Goal: Information Seeking & Learning: Learn about a topic

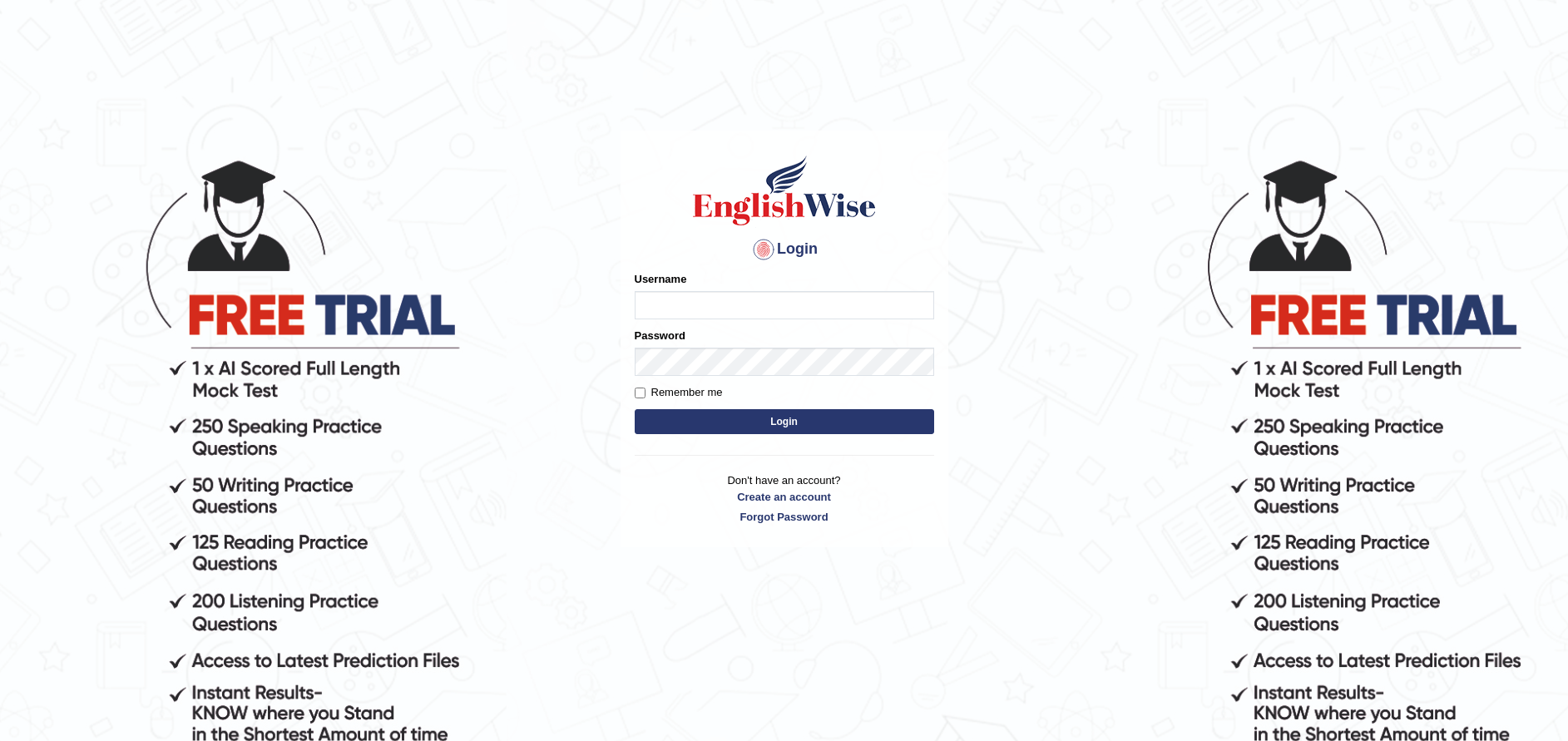
type input "pujan_parramatta"
click at [716, 421] on button "Login" at bounding box center [784, 422] width 299 height 25
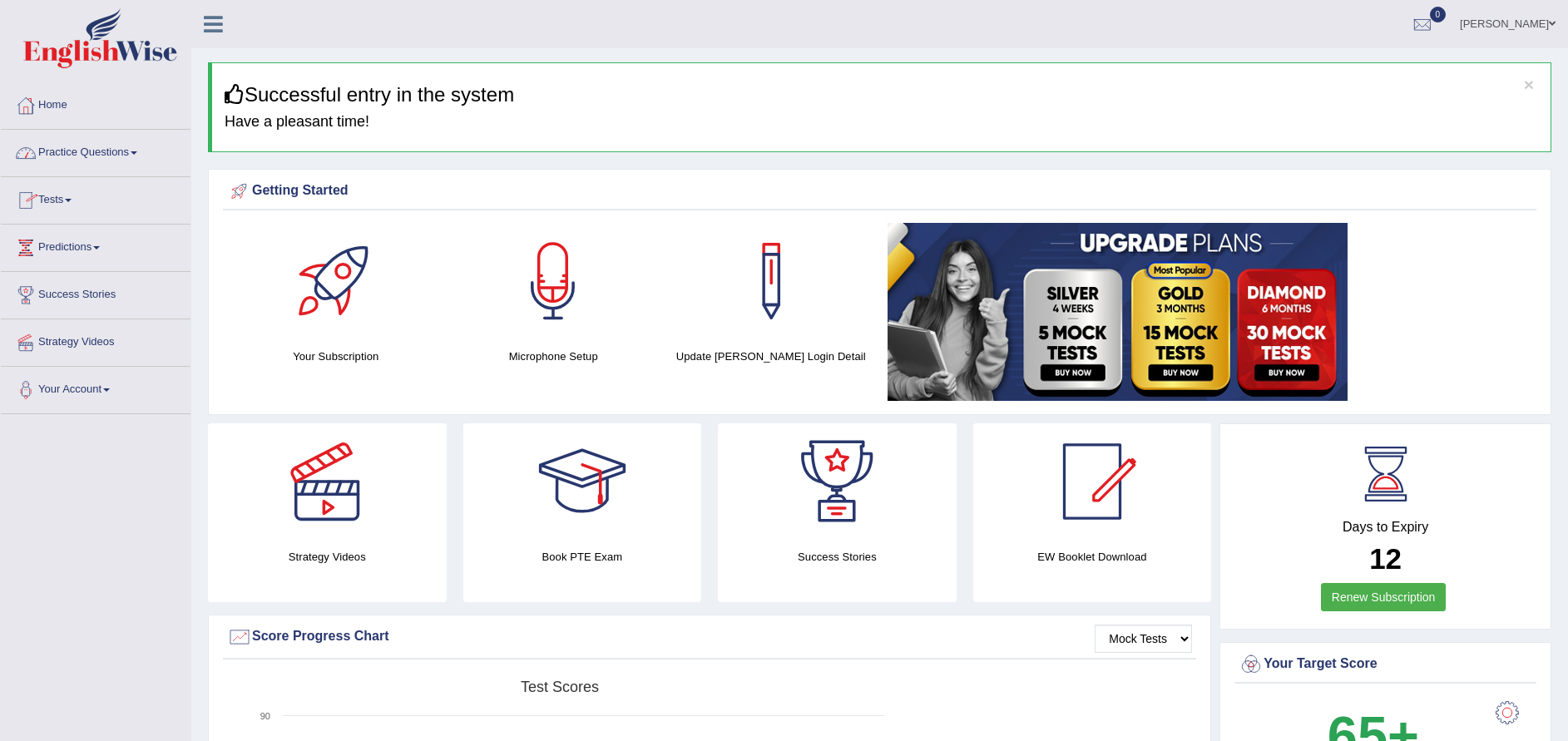
click at [121, 153] on link "Practice Questions" at bounding box center [95, 151] width 190 height 42
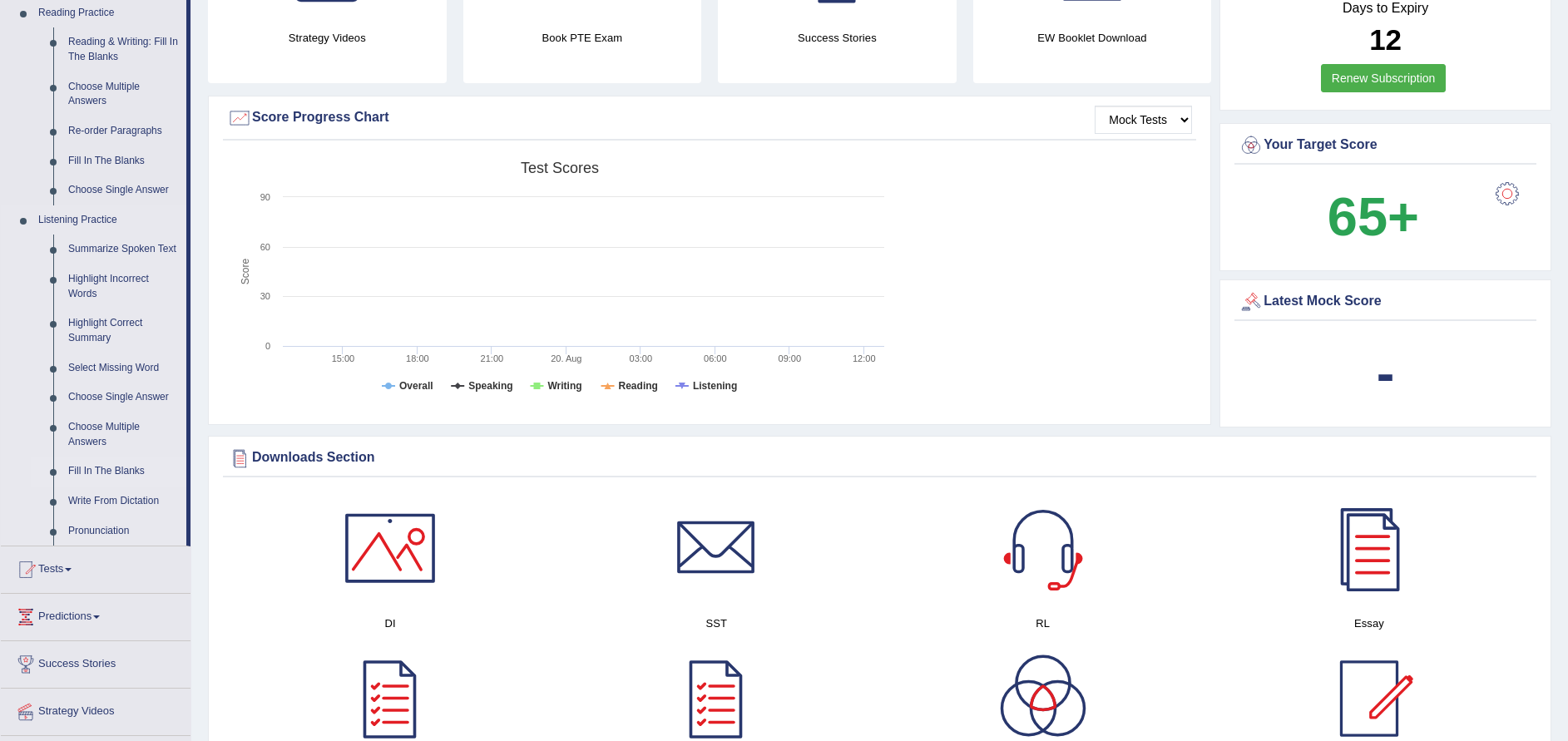
scroll to position [519, 0]
click at [119, 498] on link "Write From Dictation" at bounding box center [124, 503] width 125 height 30
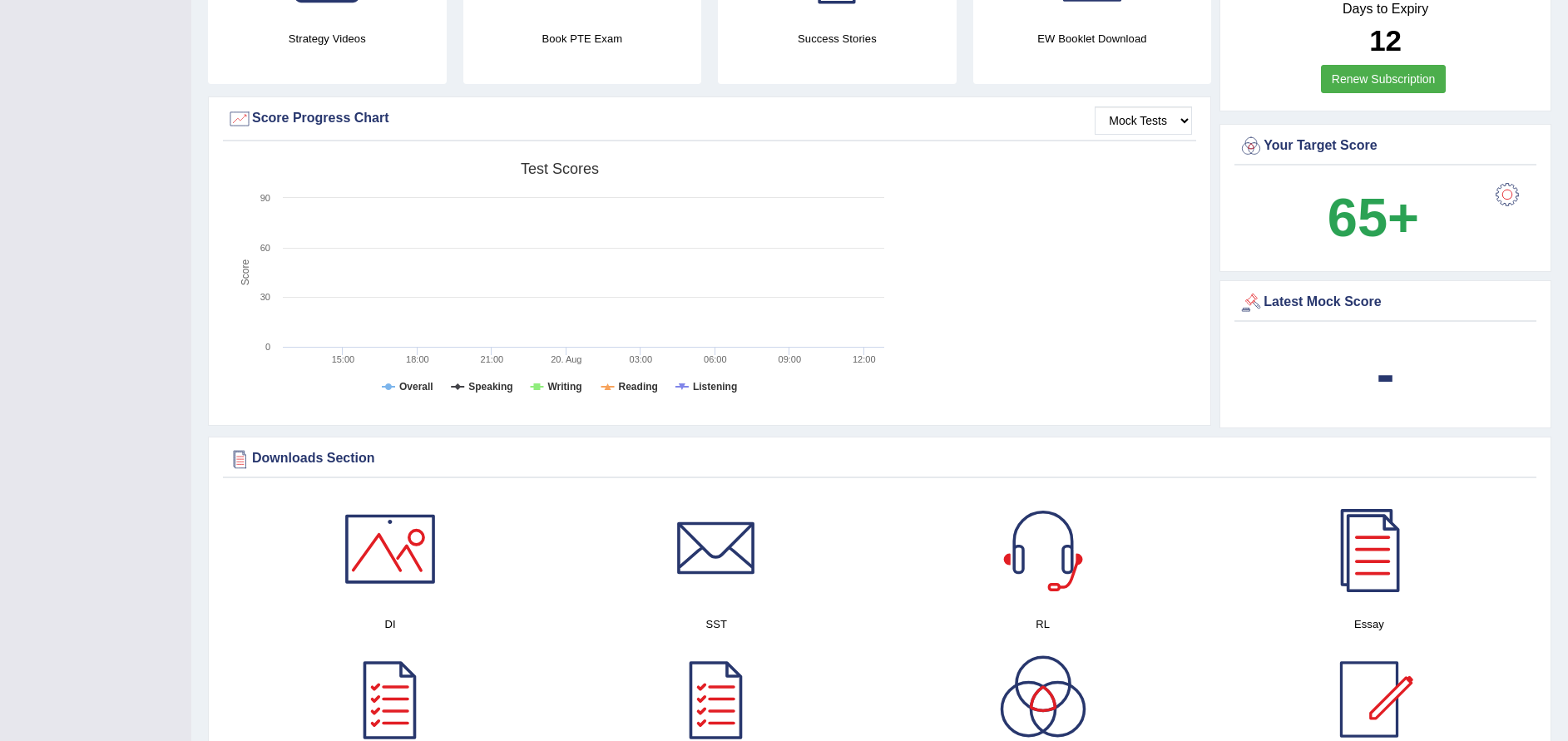
scroll to position [232, 0]
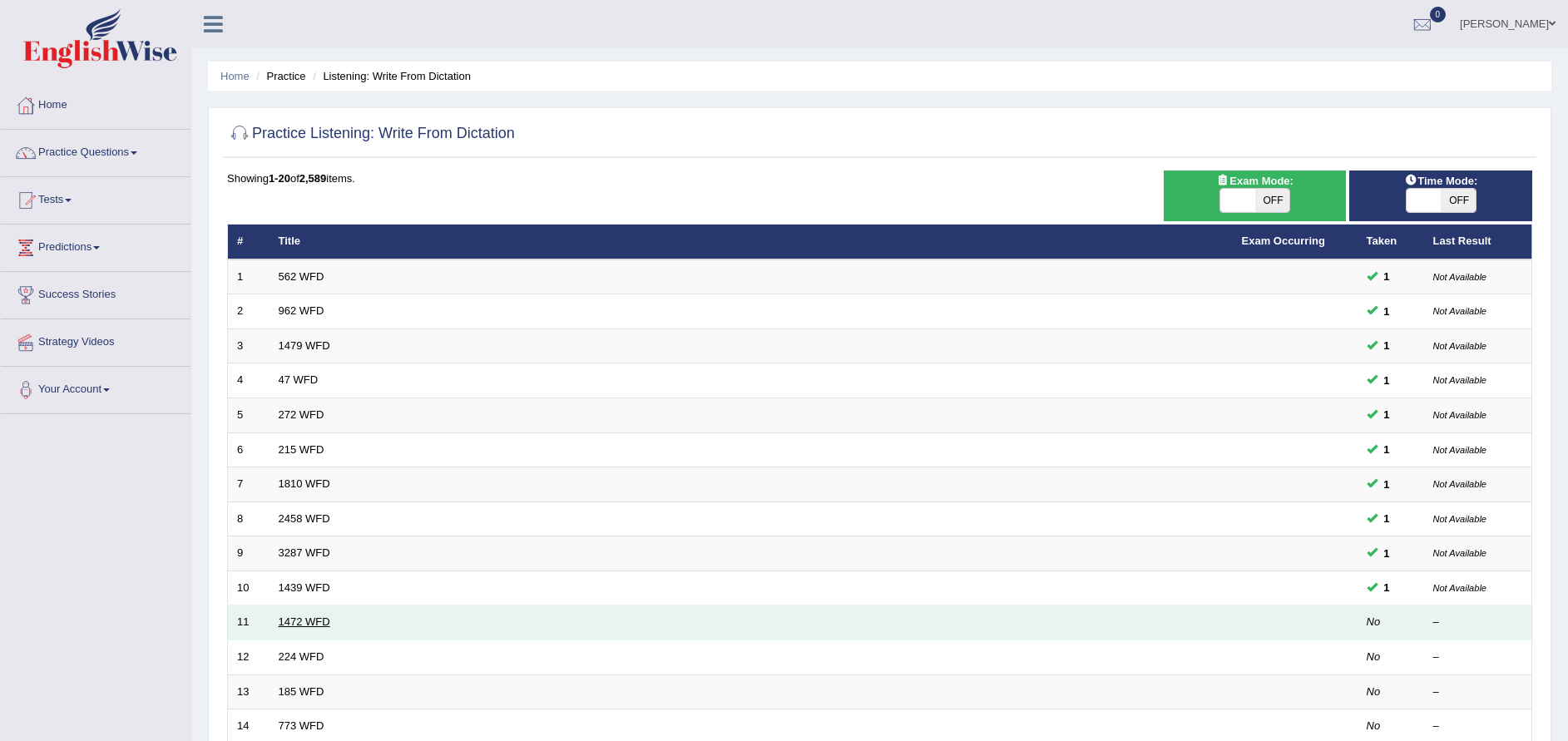
click at [311, 619] on link "1472 WFD" at bounding box center [304, 621] width 52 height 13
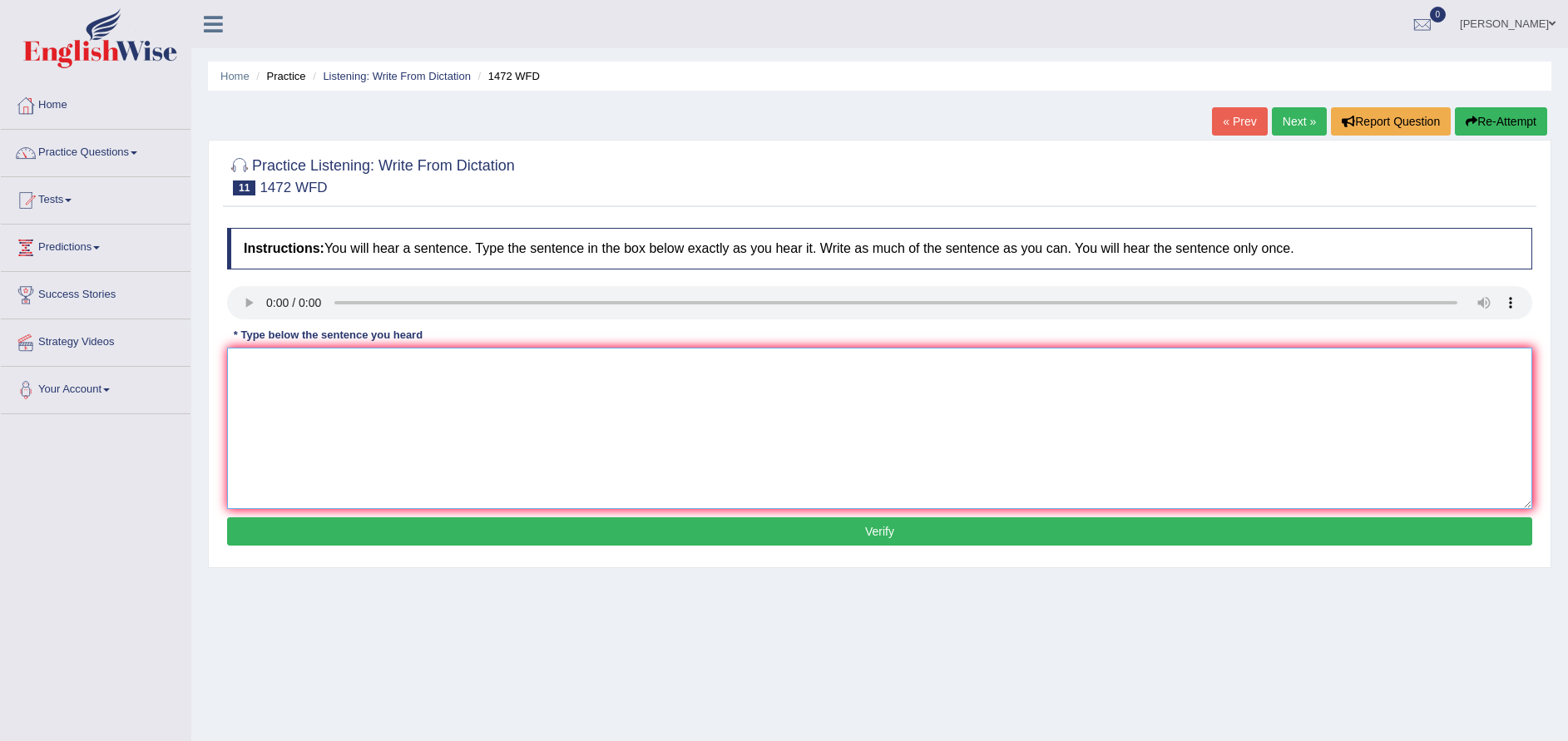
click at [310, 441] on textarea at bounding box center [880, 428] width 1305 height 161
type textarea "the local government have has planned plan the for infrastructure development"
click at [717, 526] on button "Verify" at bounding box center [880, 532] width 1305 height 28
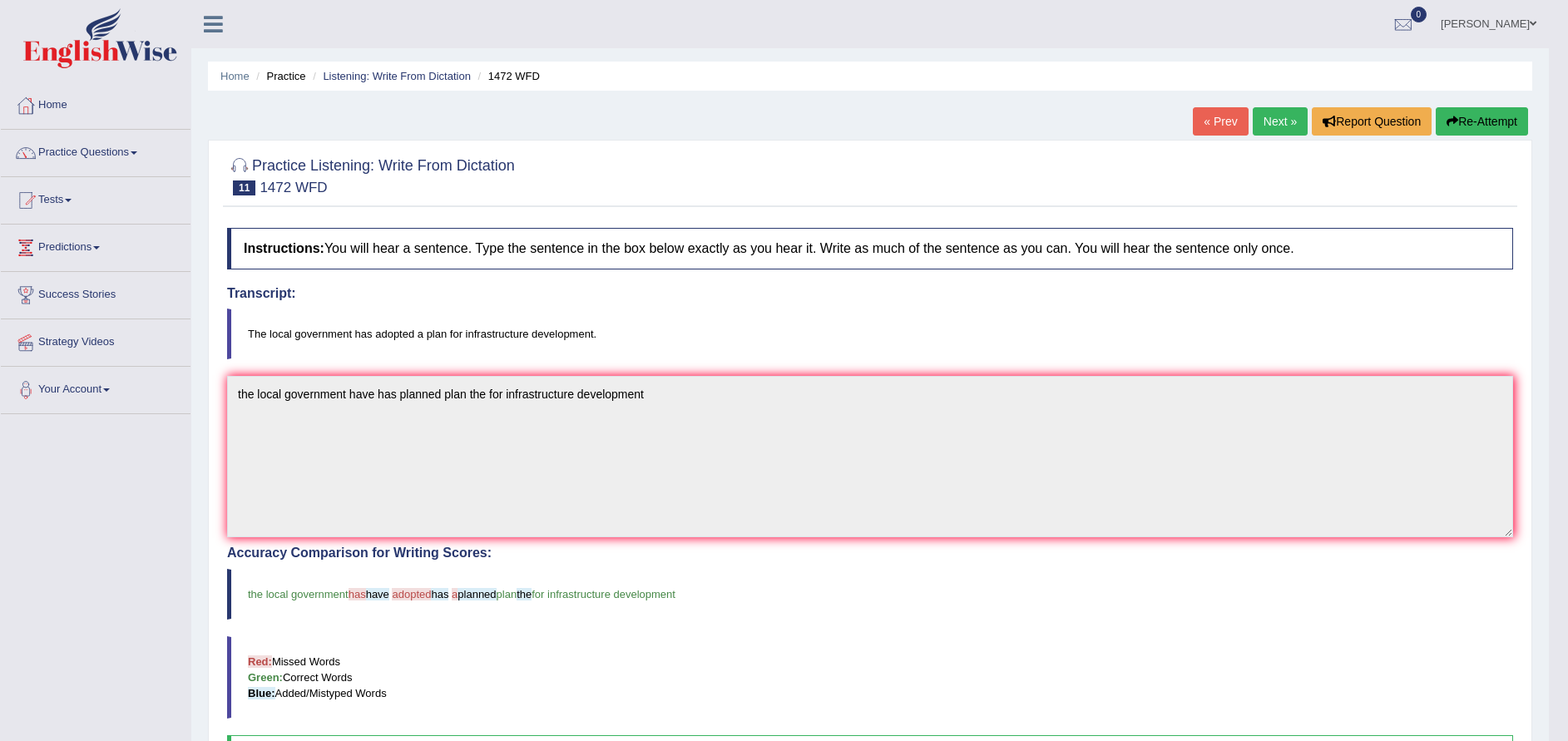
click at [1286, 125] on link "Next »" at bounding box center [1280, 121] width 55 height 28
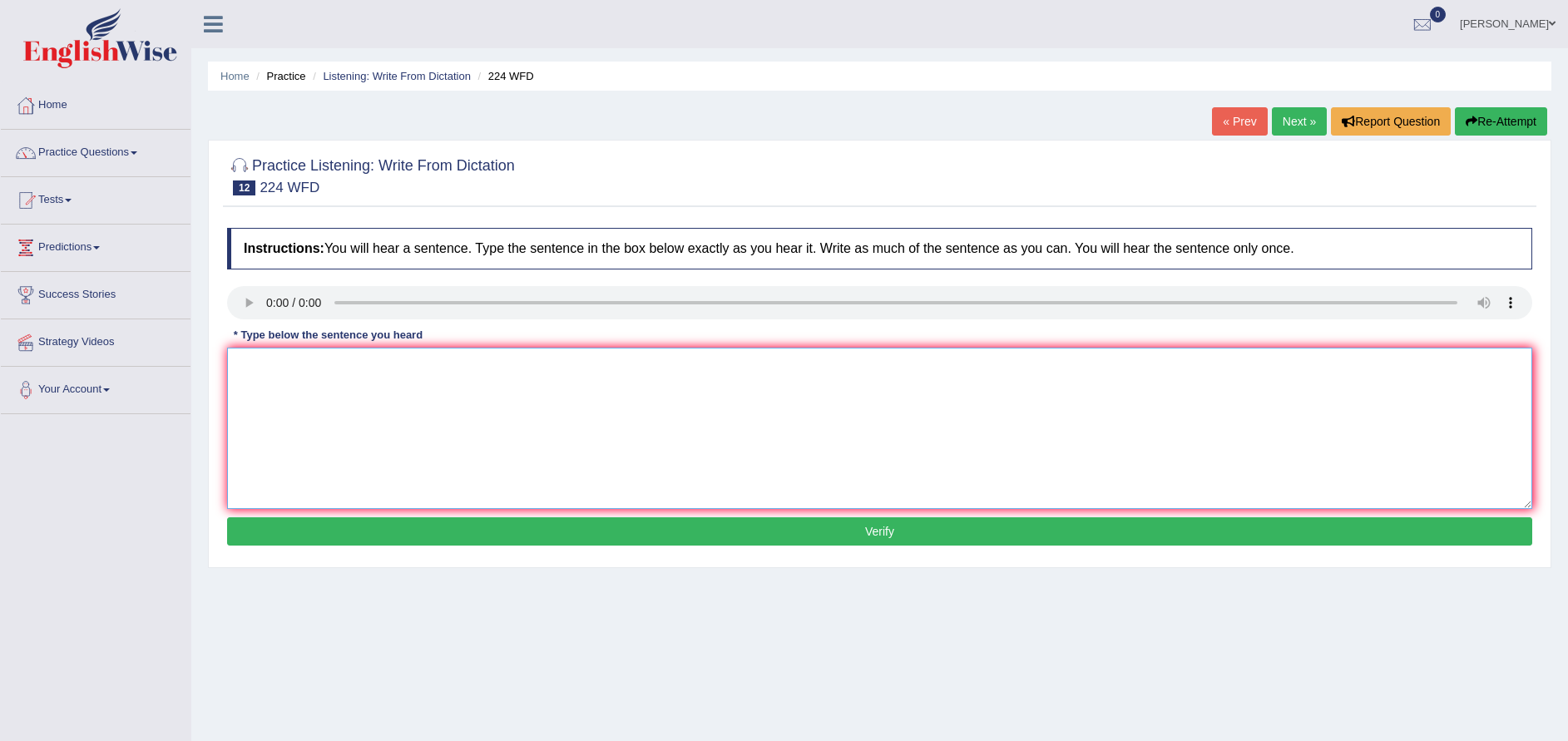
click at [291, 424] on textarea at bounding box center [880, 428] width 1305 height 161
type textarea "in winter it get harsh but it is not an issuse issused if you get an heater"
click at [848, 539] on button "Verify" at bounding box center [880, 532] width 1305 height 28
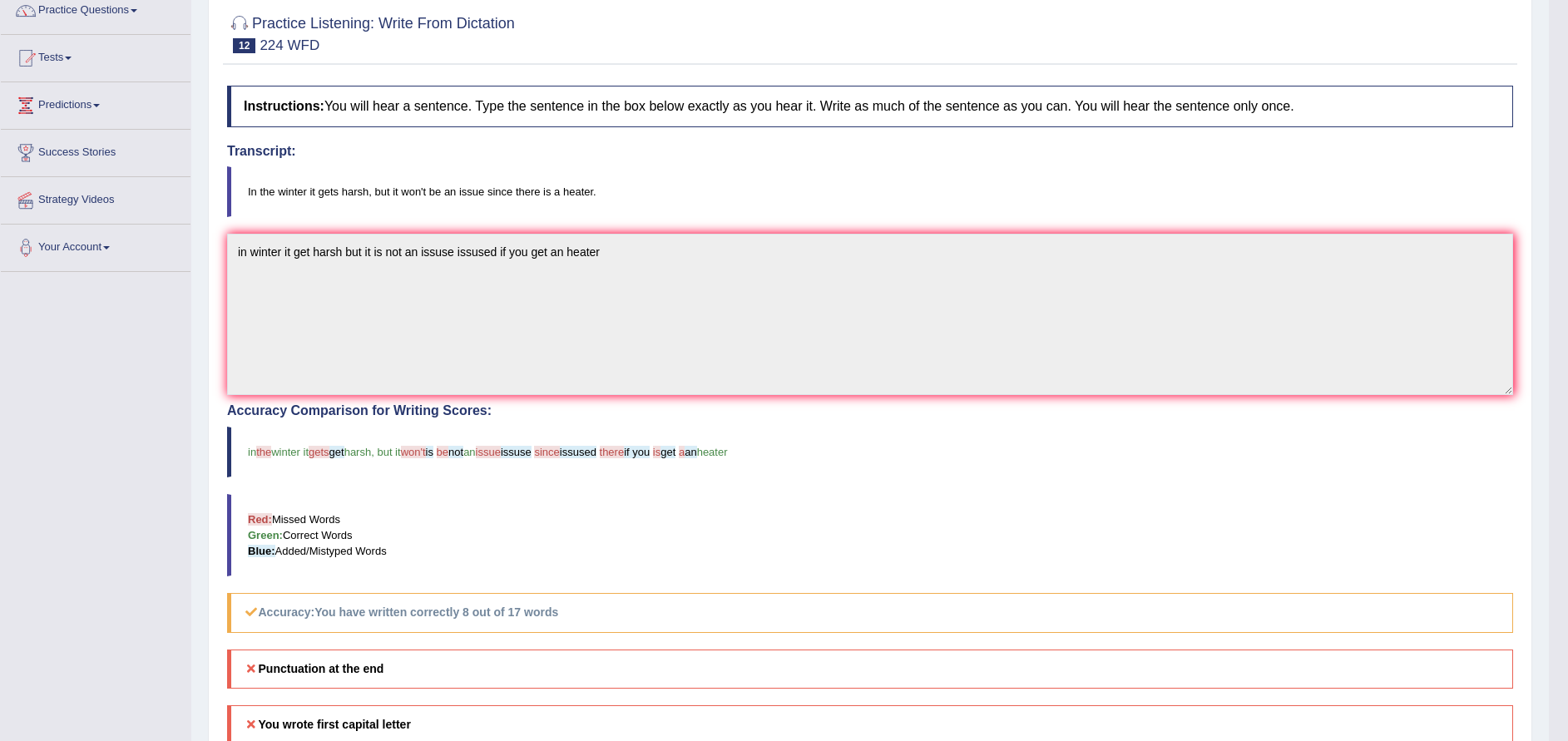
scroll to position [30, 0]
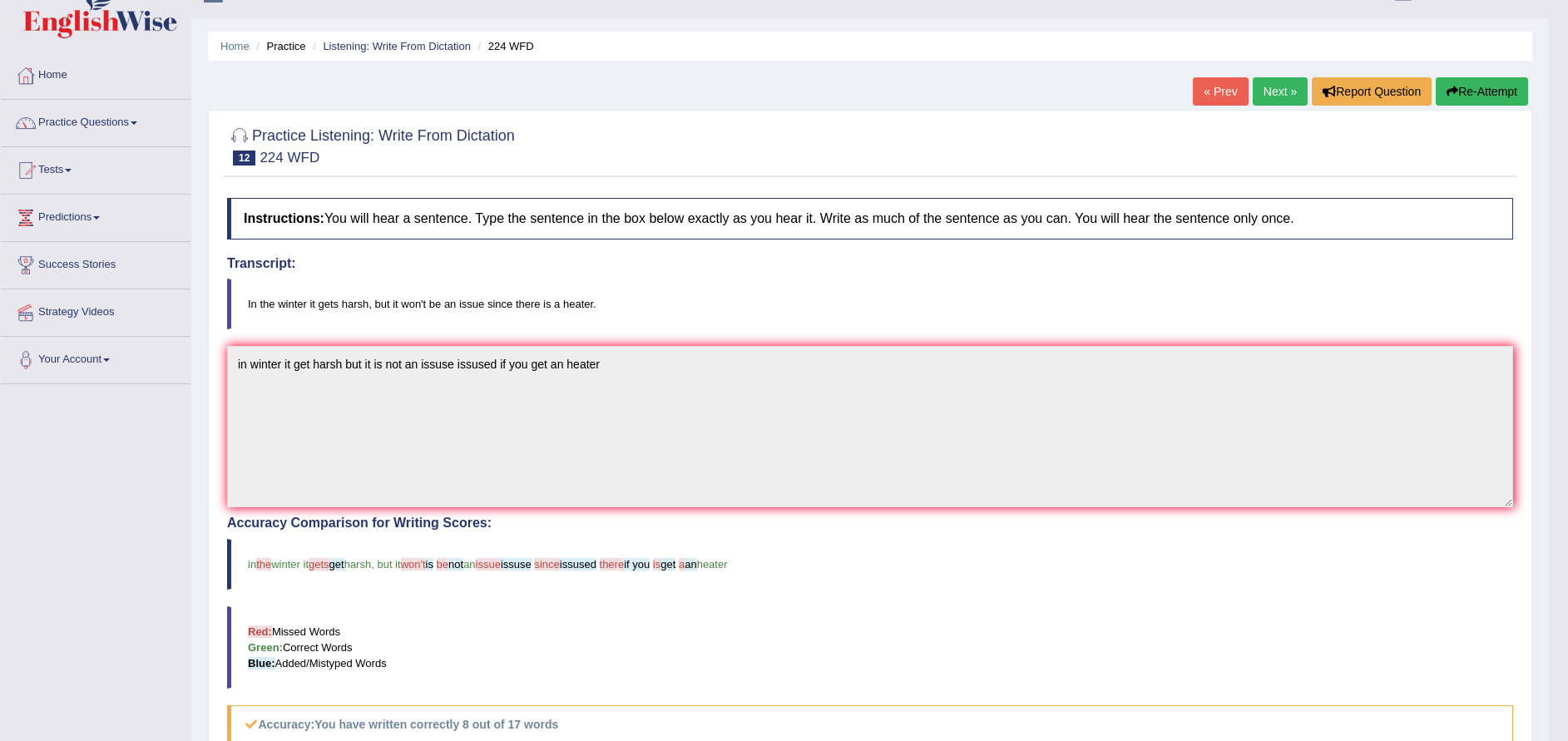
click at [1284, 102] on link "Next »" at bounding box center [1280, 92] width 55 height 28
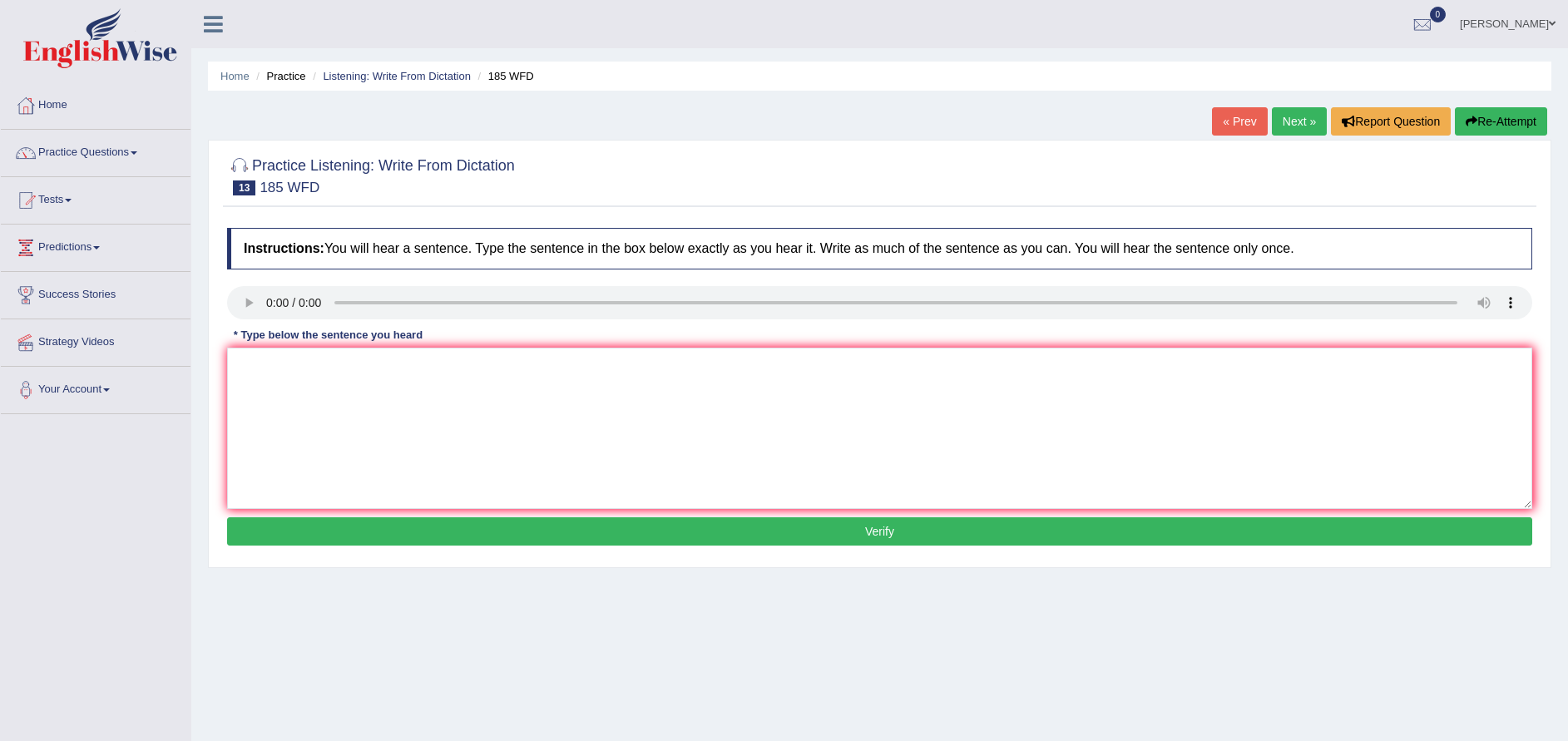
scroll to position [132, 0]
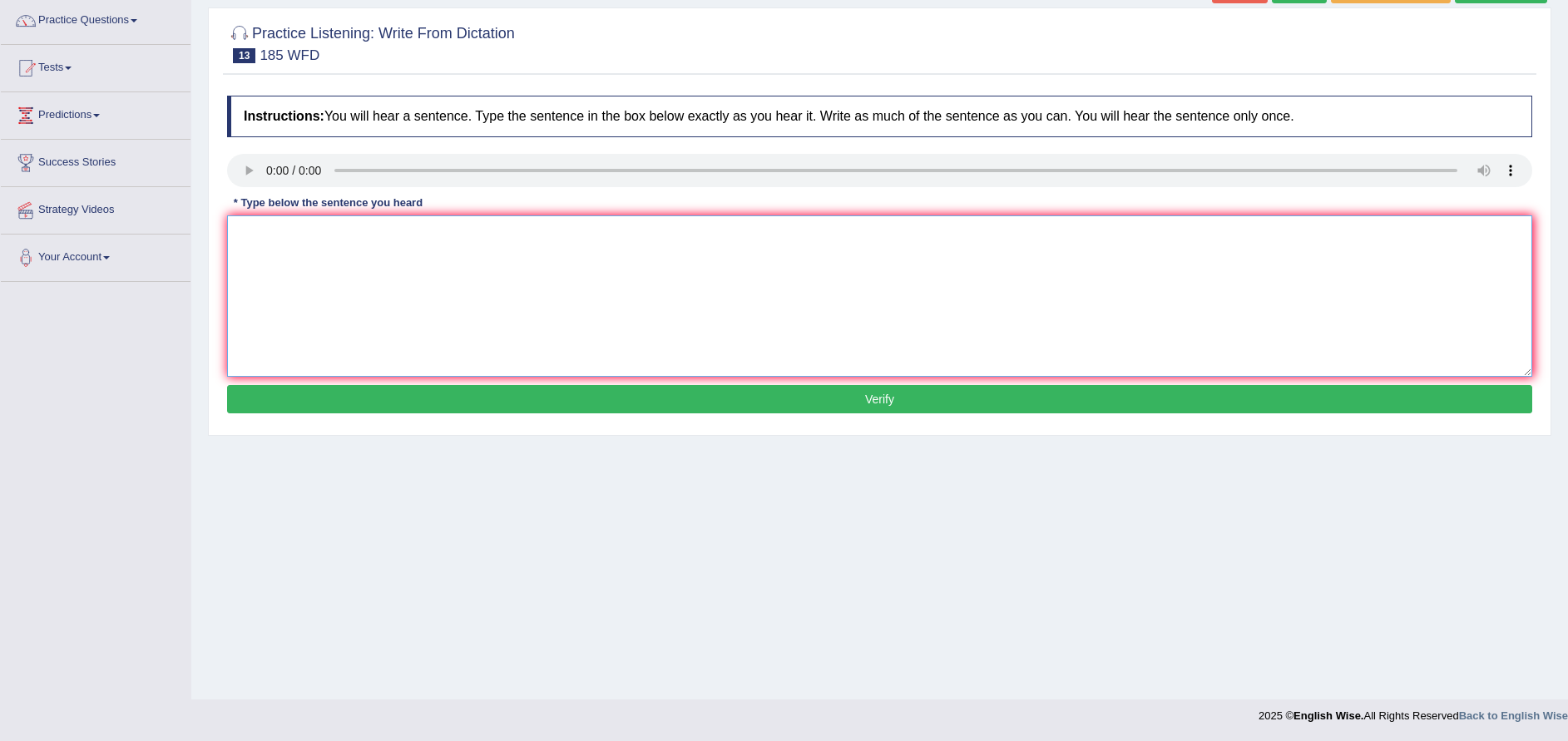
click at [495, 269] on textarea at bounding box center [880, 296] width 1305 height 161
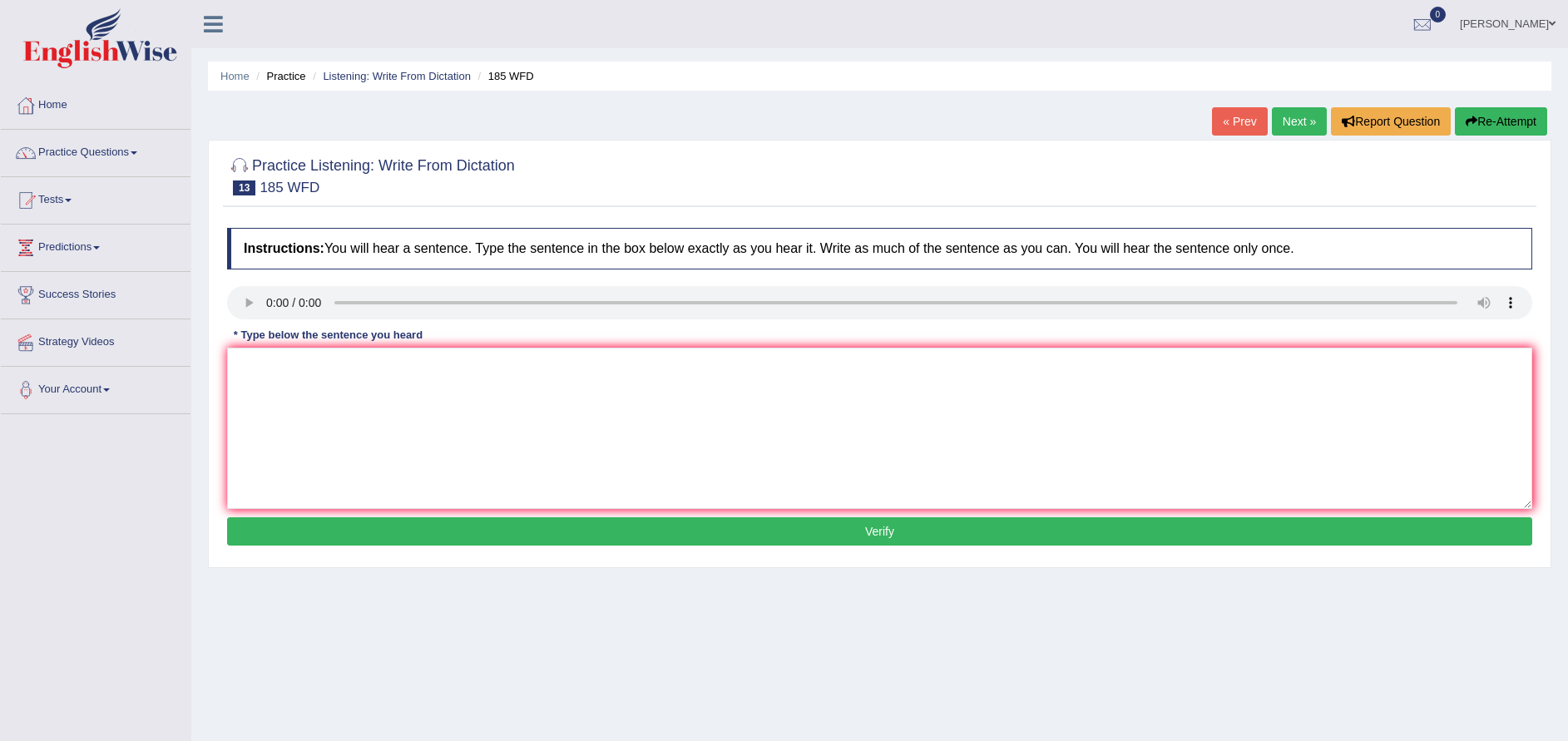
click at [1514, 117] on button "Re-Attempt" at bounding box center [1501, 121] width 92 height 28
click at [309, 399] on textarea at bounding box center [880, 428] width 1305 height 161
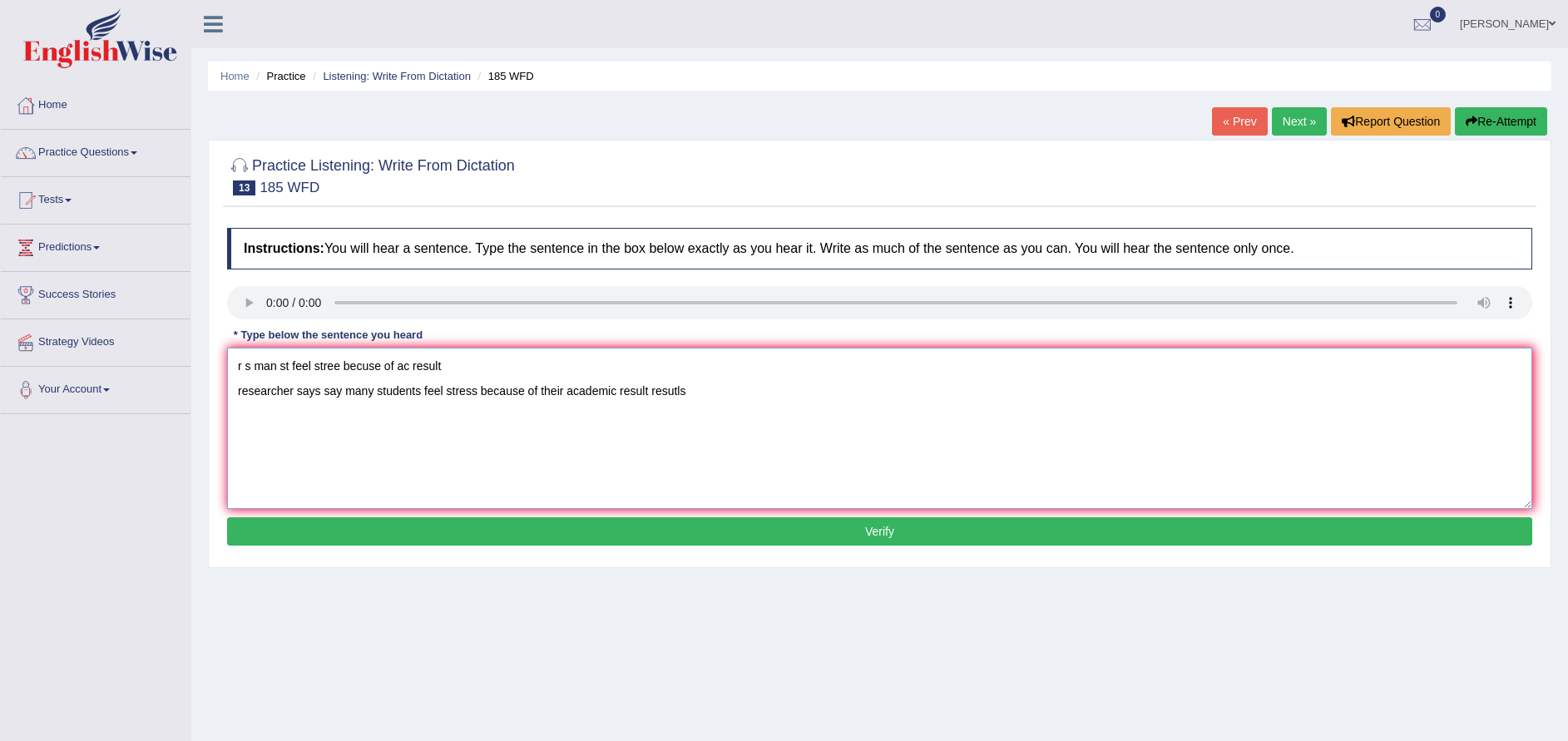
type textarea "r s man st feel stree becuse of ac result researcher says say many students fee…"
click at [861, 519] on button "Verify" at bounding box center [880, 532] width 1305 height 28
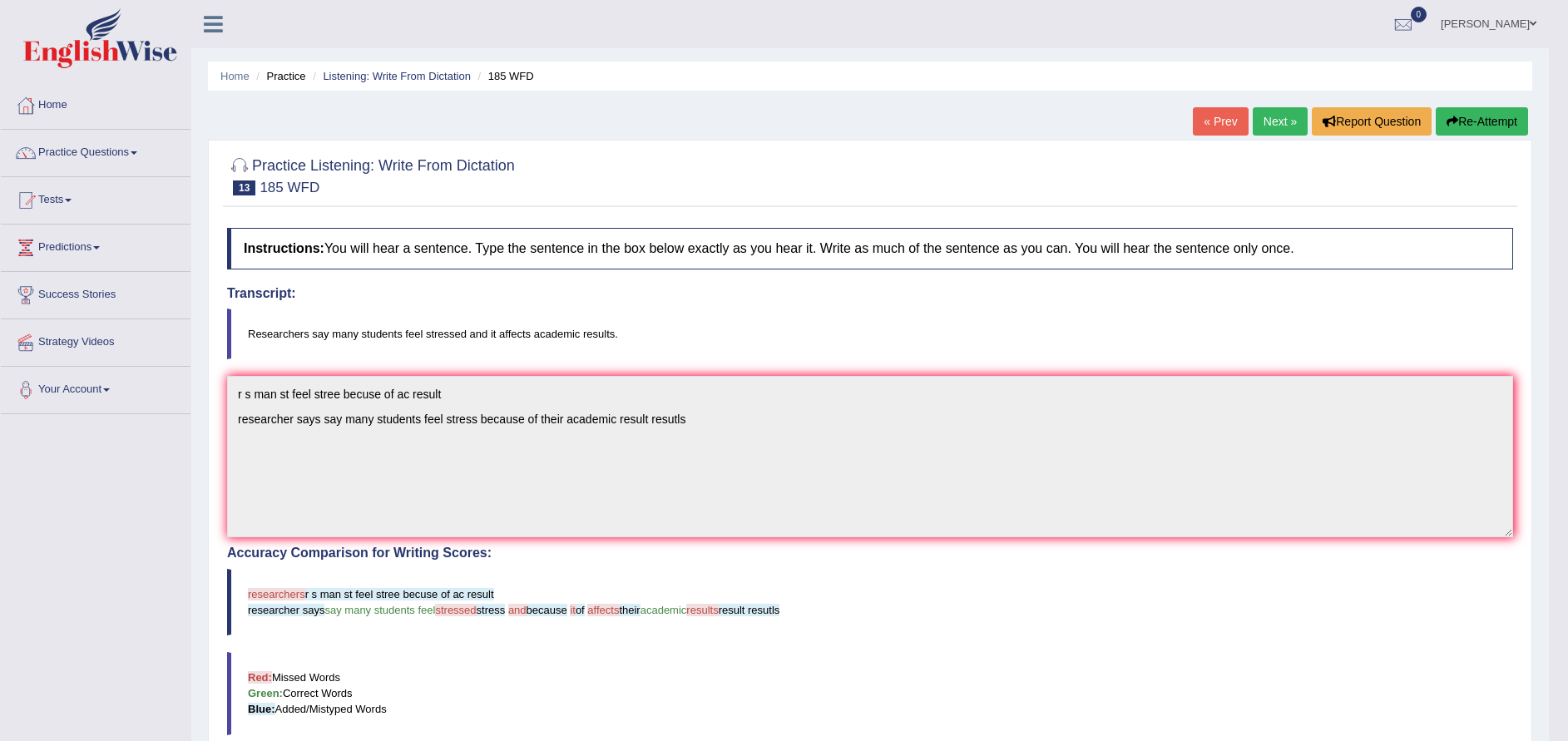
click at [1266, 130] on link "Next »" at bounding box center [1280, 121] width 55 height 28
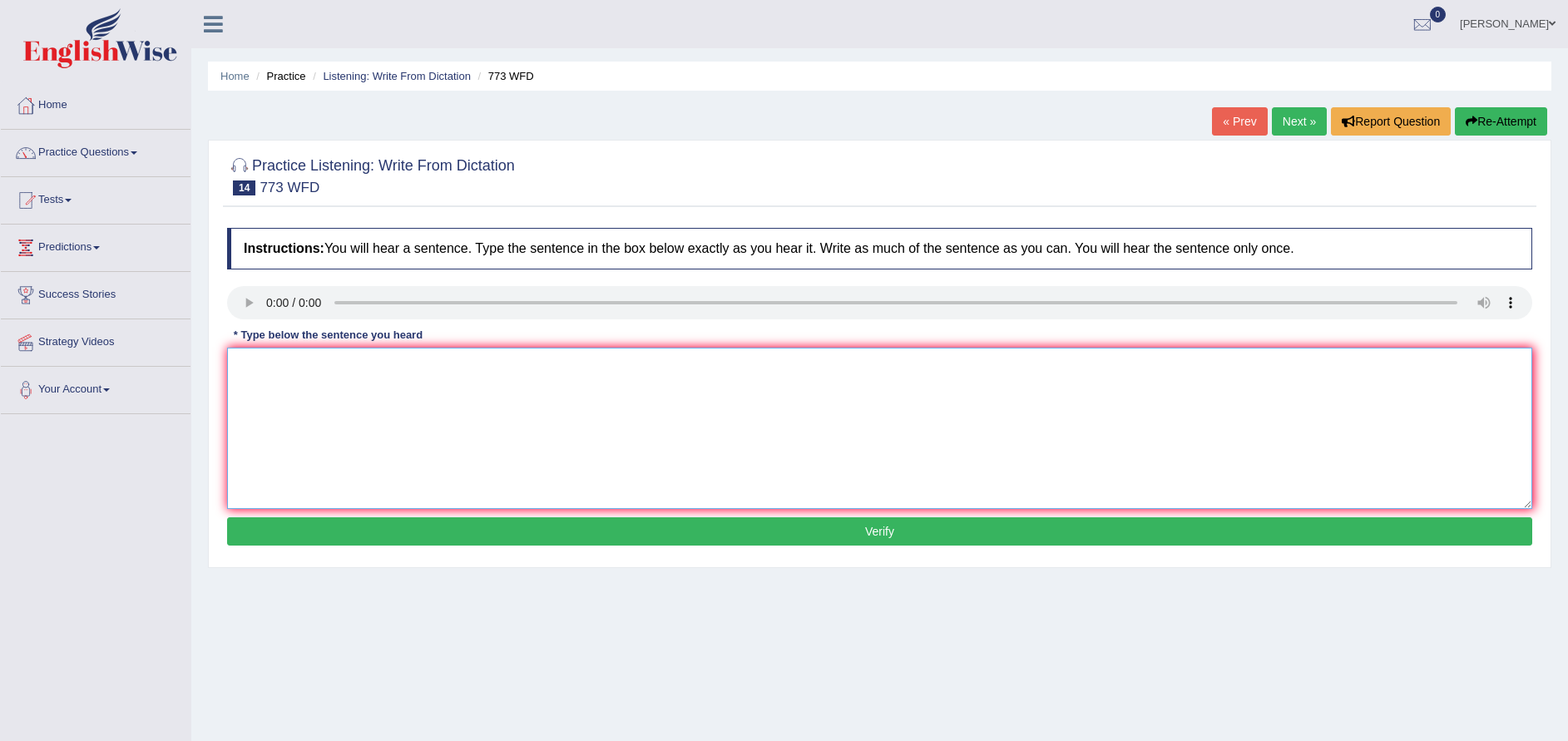
click at [279, 452] on textarea at bounding box center [880, 428] width 1305 height 161
type textarea "gravity is a extraordianryly week weak and near a quantum mechanism the"
click at [776, 544] on button "Verify" at bounding box center [880, 532] width 1305 height 28
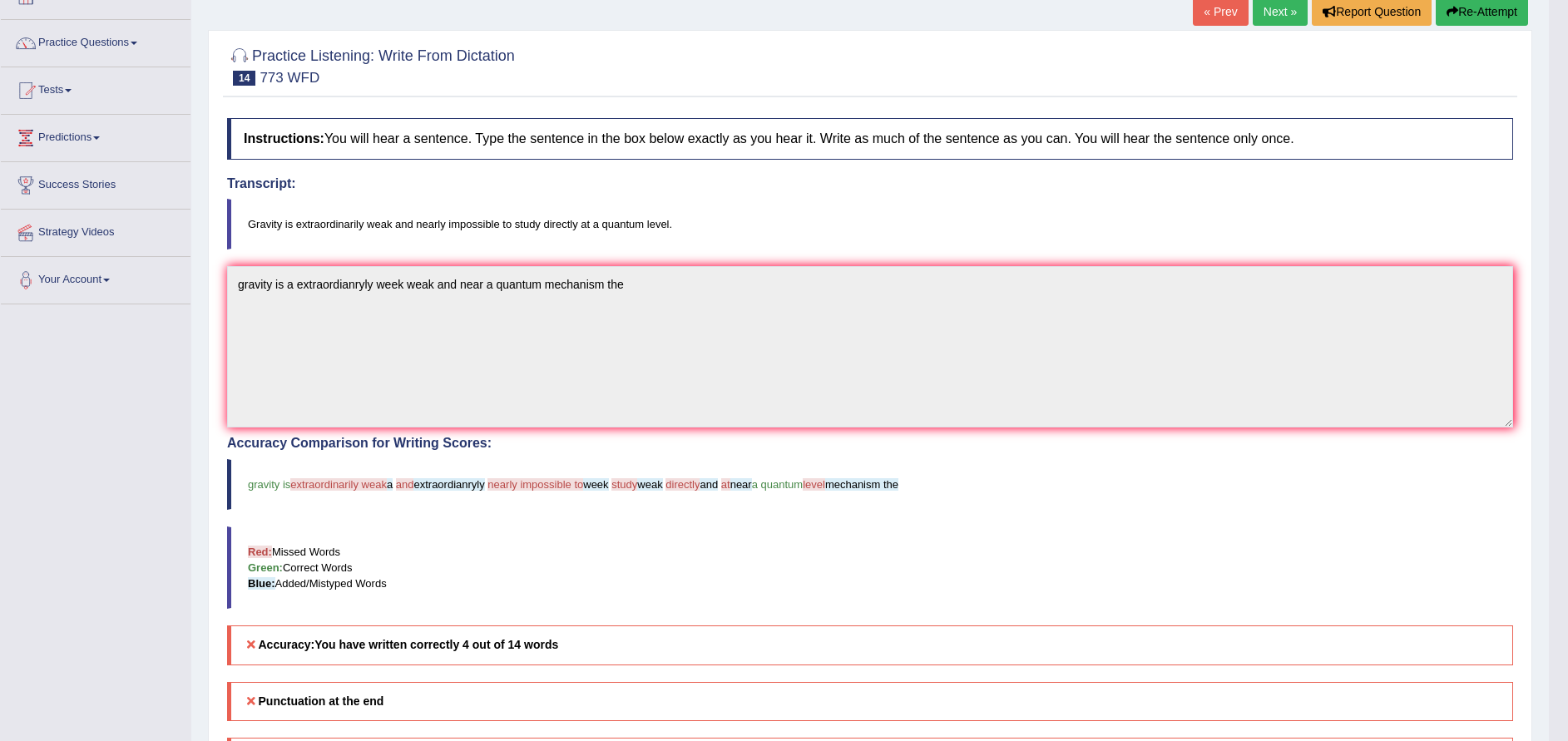
scroll to position [8, 0]
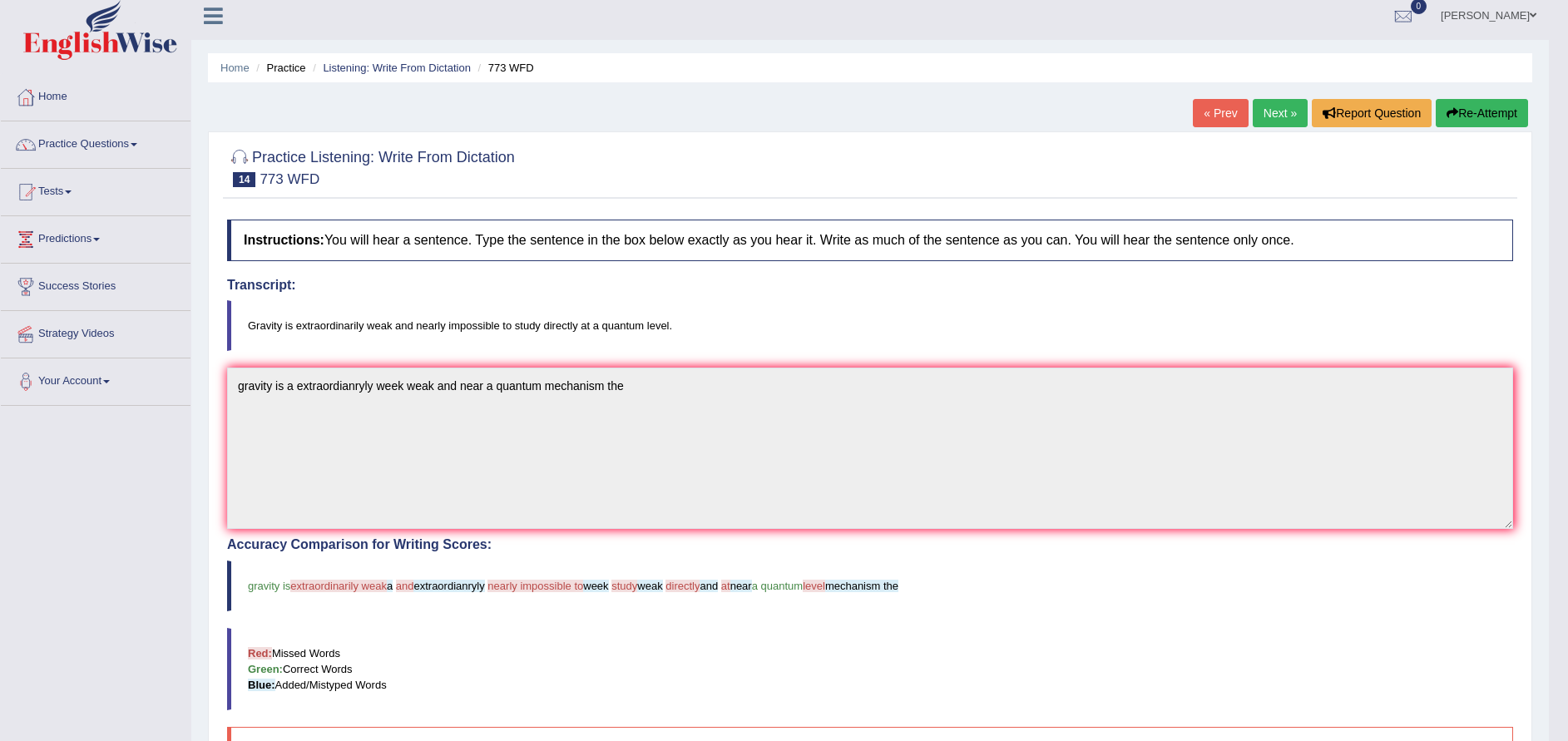
click at [1269, 123] on link "Next »" at bounding box center [1280, 113] width 55 height 28
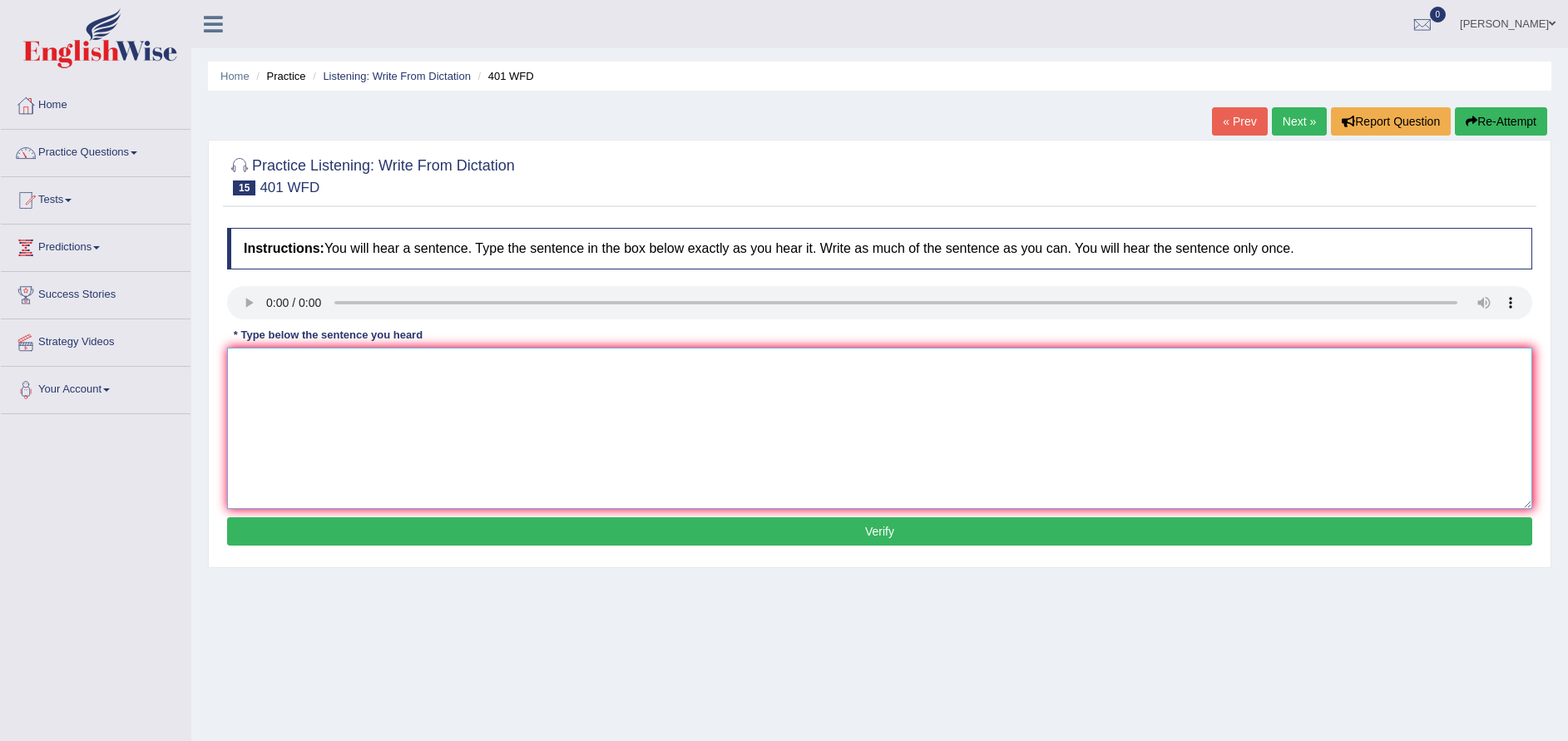
click at [247, 428] on textarea at bounding box center [880, 428] width 1305 height 161
type textarea "students live in hall area during term time times student lives the"
click at [923, 546] on button "Verify" at bounding box center [880, 532] width 1305 height 28
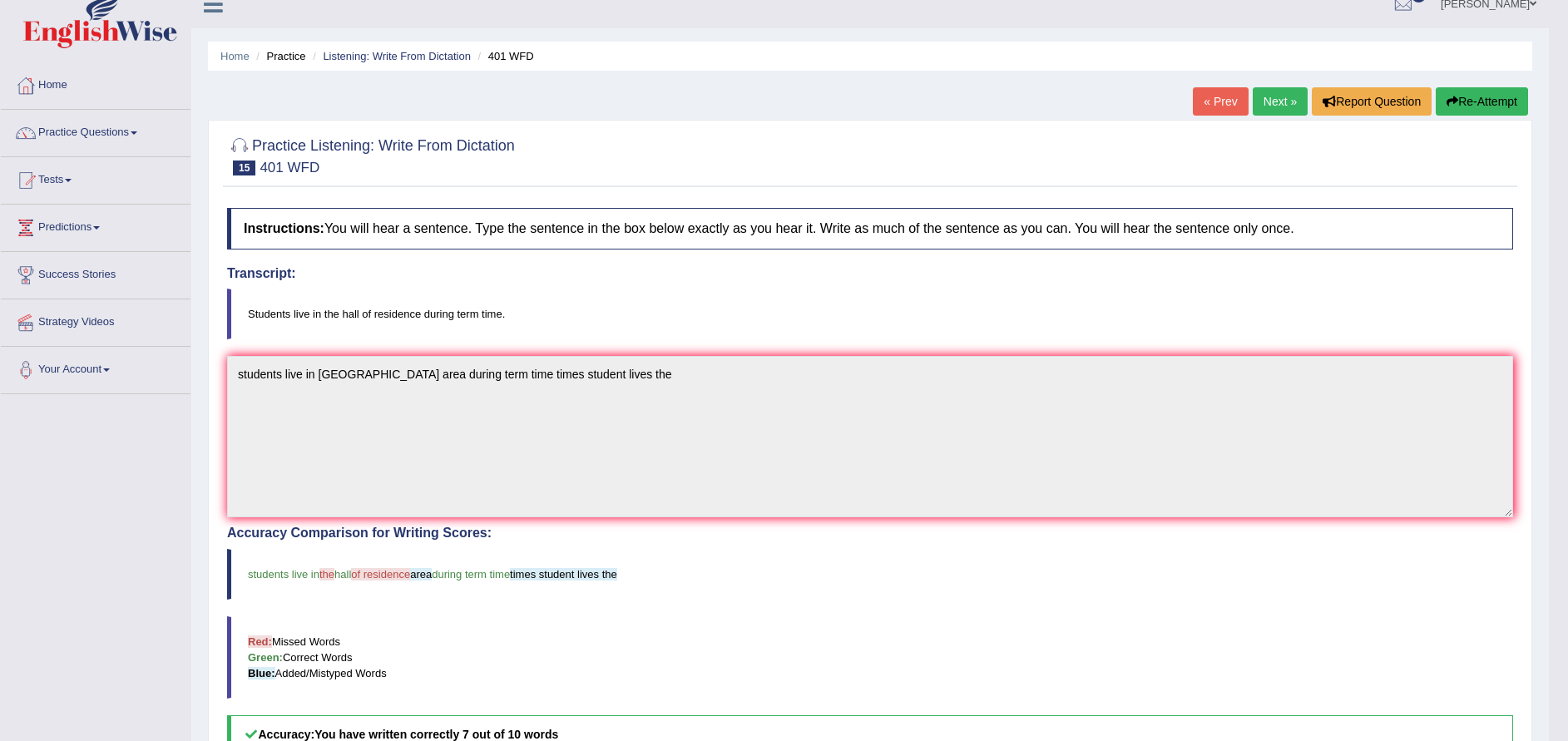
scroll to position [6, 0]
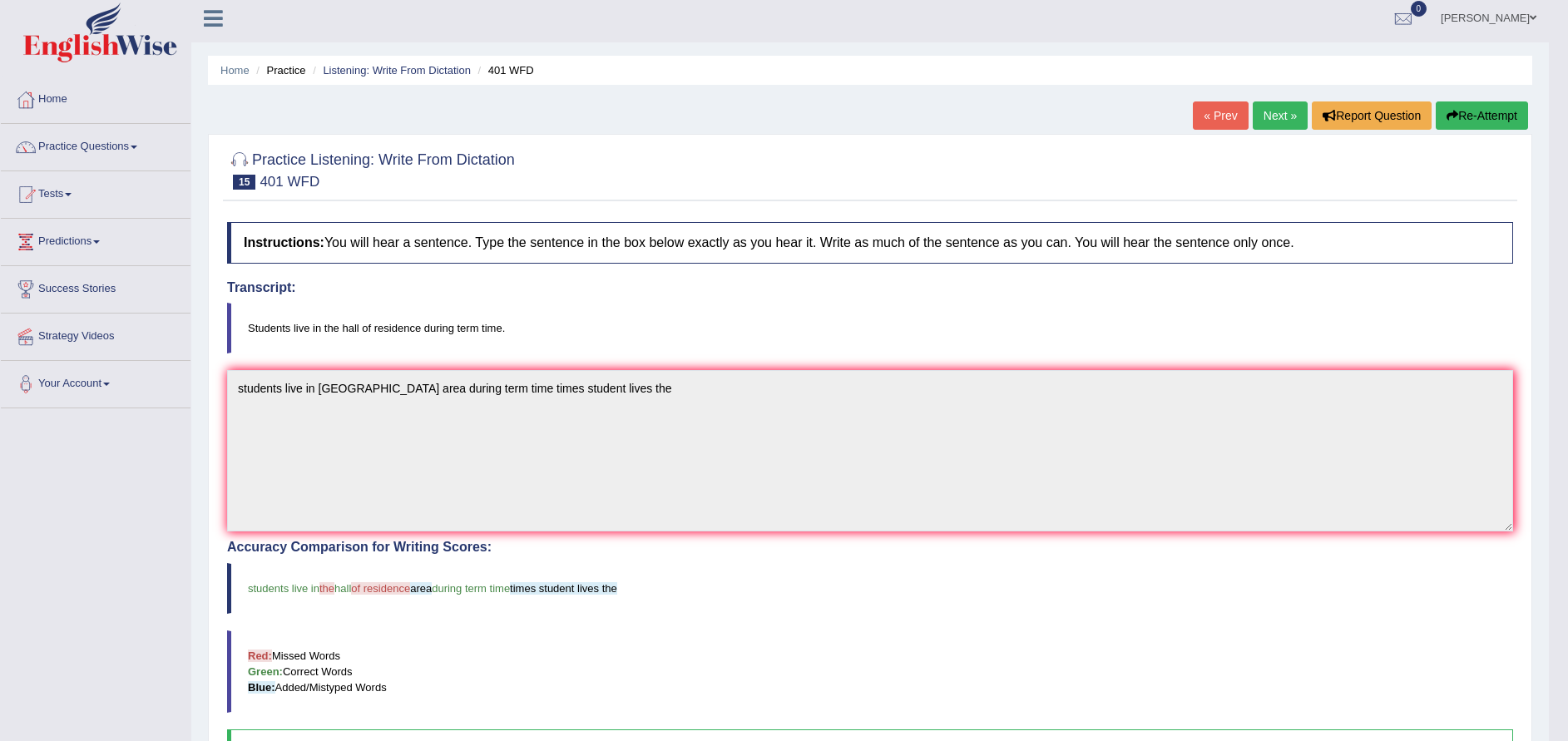
click at [1291, 121] on link "Next »" at bounding box center [1280, 115] width 55 height 28
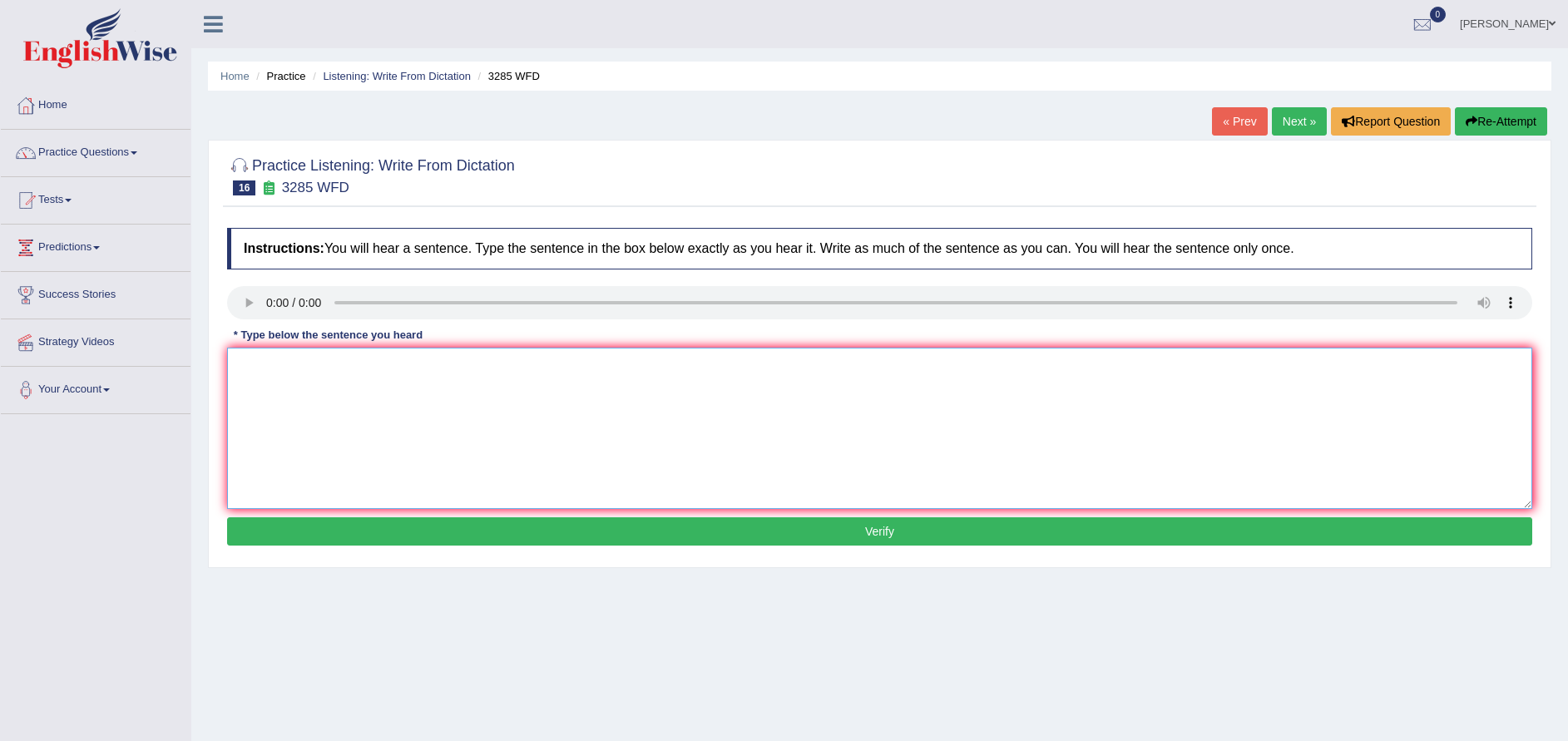
click at [258, 421] on textarea at bounding box center [880, 428] width 1305 height 161
type textarea "population has a suprised in a recent year twenty have suprise the"
click at [797, 529] on button "Verify" at bounding box center [880, 532] width 1305 height 28
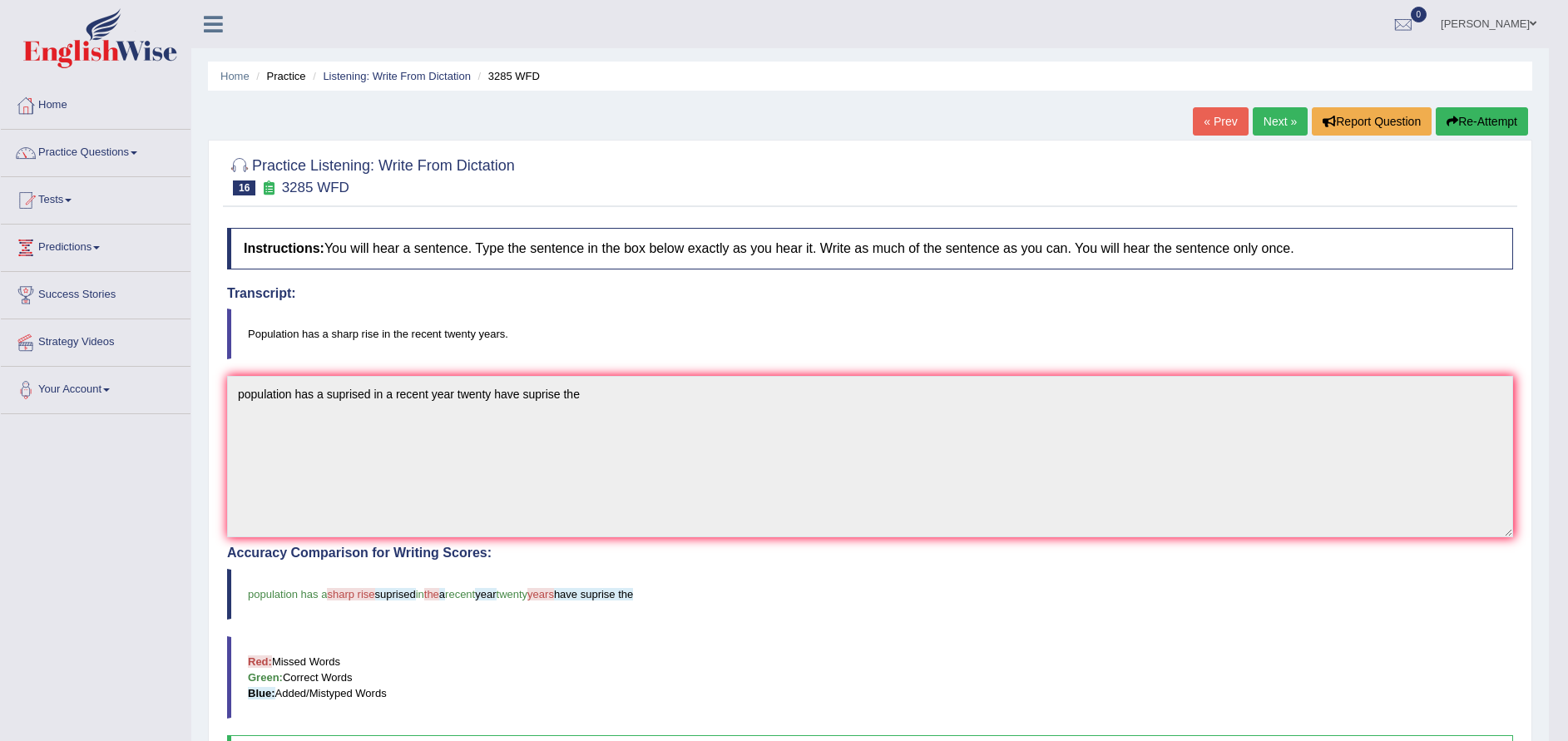
click at [1274, 119] on link "Next »" at bounding box center [1280, 121] width 55 height 28
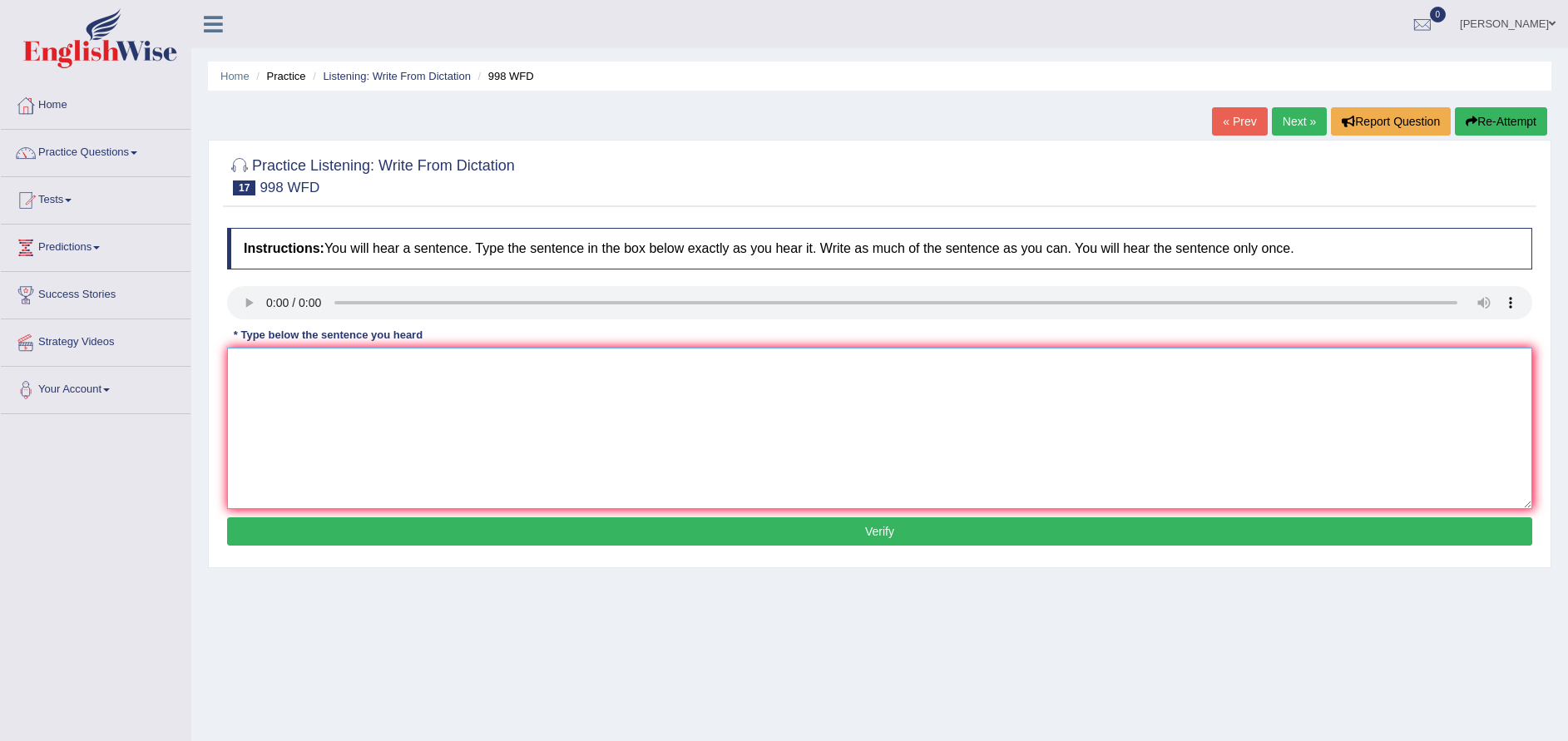
click at [617, 437] on textarea at bounding box center [880, 428] width 1305 height 161
type textarea "we will hold the celebration for the graduation student students a"
click at [730, 524] on button "Verify" at bounding box center [880, 532] width 1305 height 28
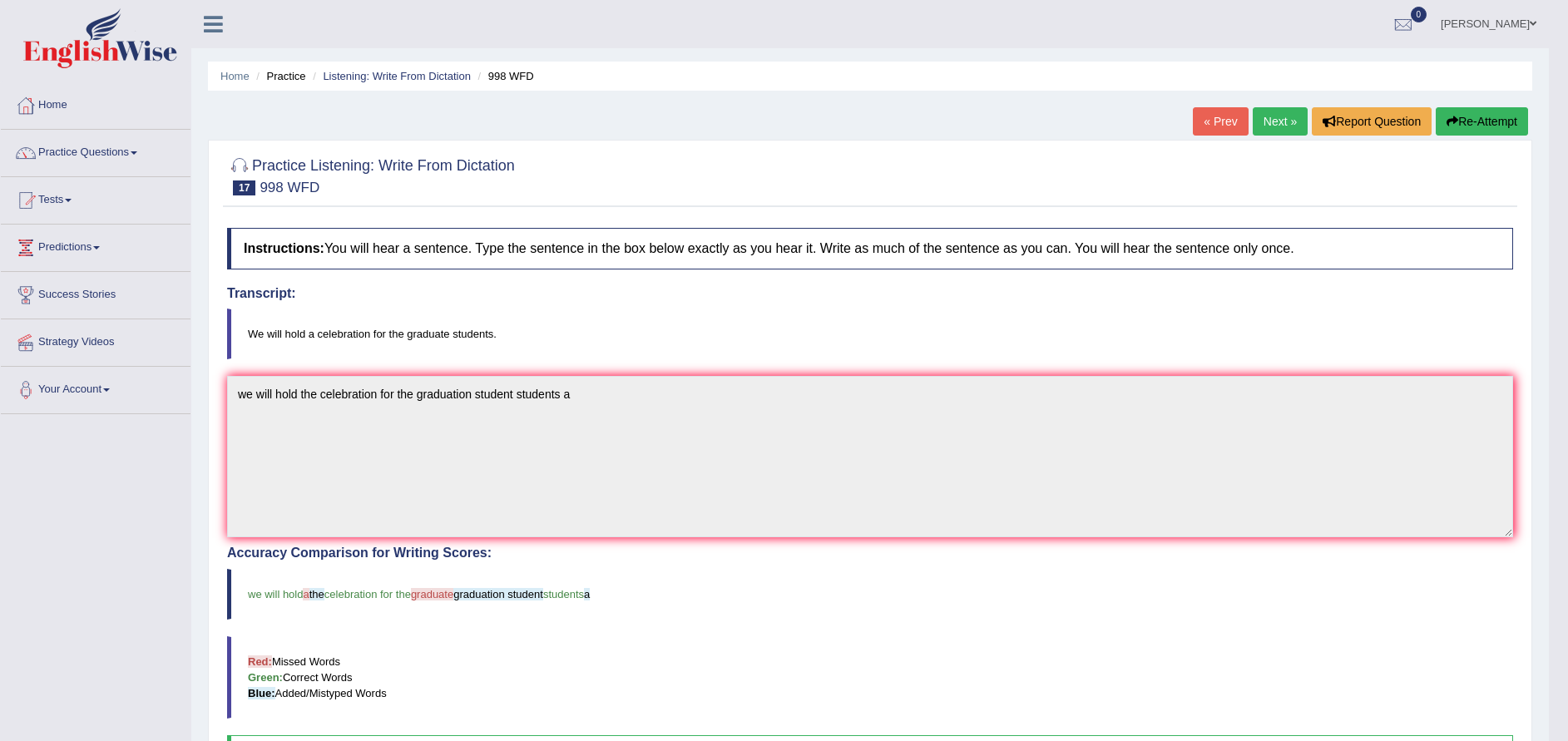
click at [1269, 132] on link "Next »" at bounding box center [1280, 121] width 55 height 28
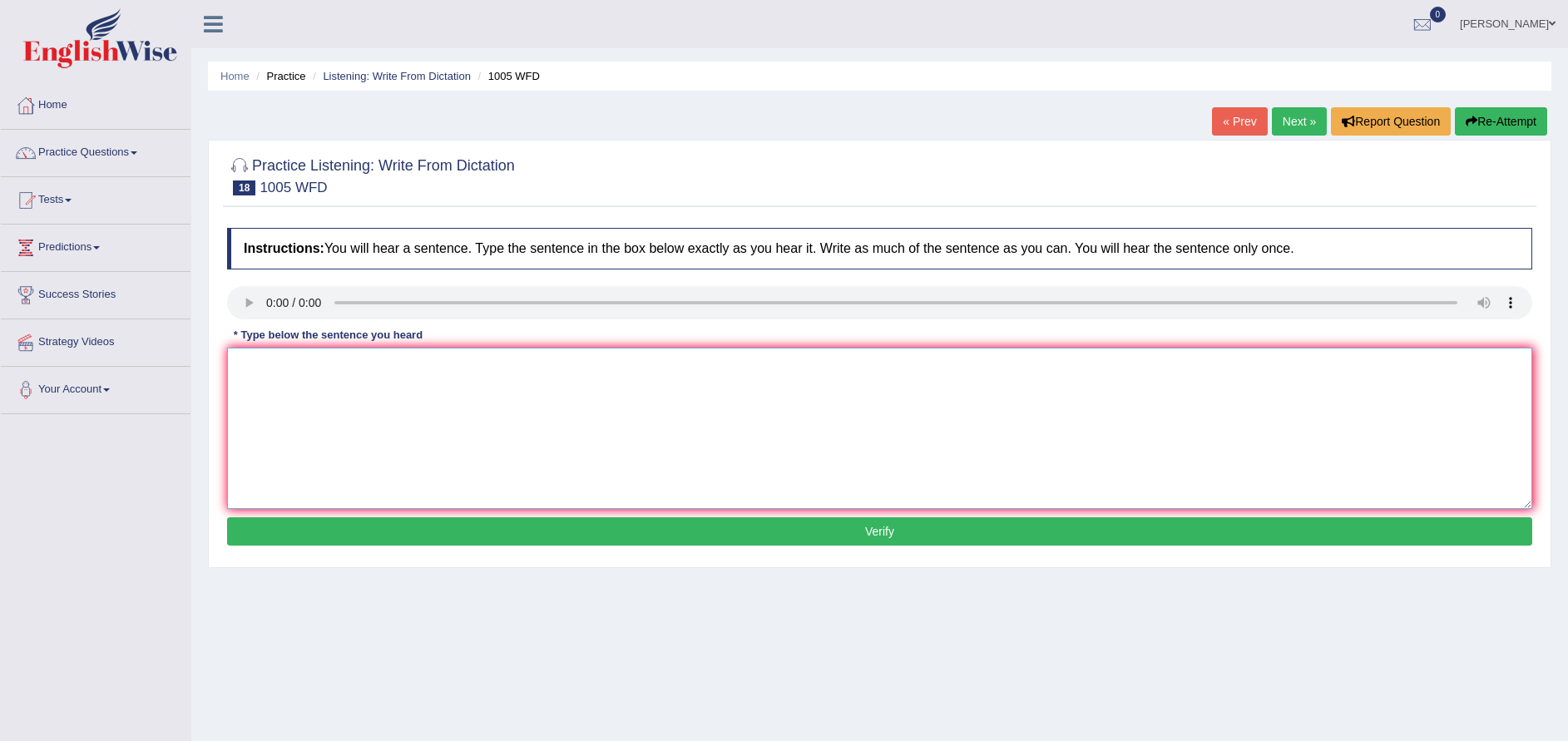
click at [588, 456] on textarea at bounding box center [880, 428] width 1305 height 161
type textarea "the of housing market trigger triggers throughout the world a collapse"
click at [896, 528] on button "Verify" at bounding box center [880, 532] width 1305 height 28
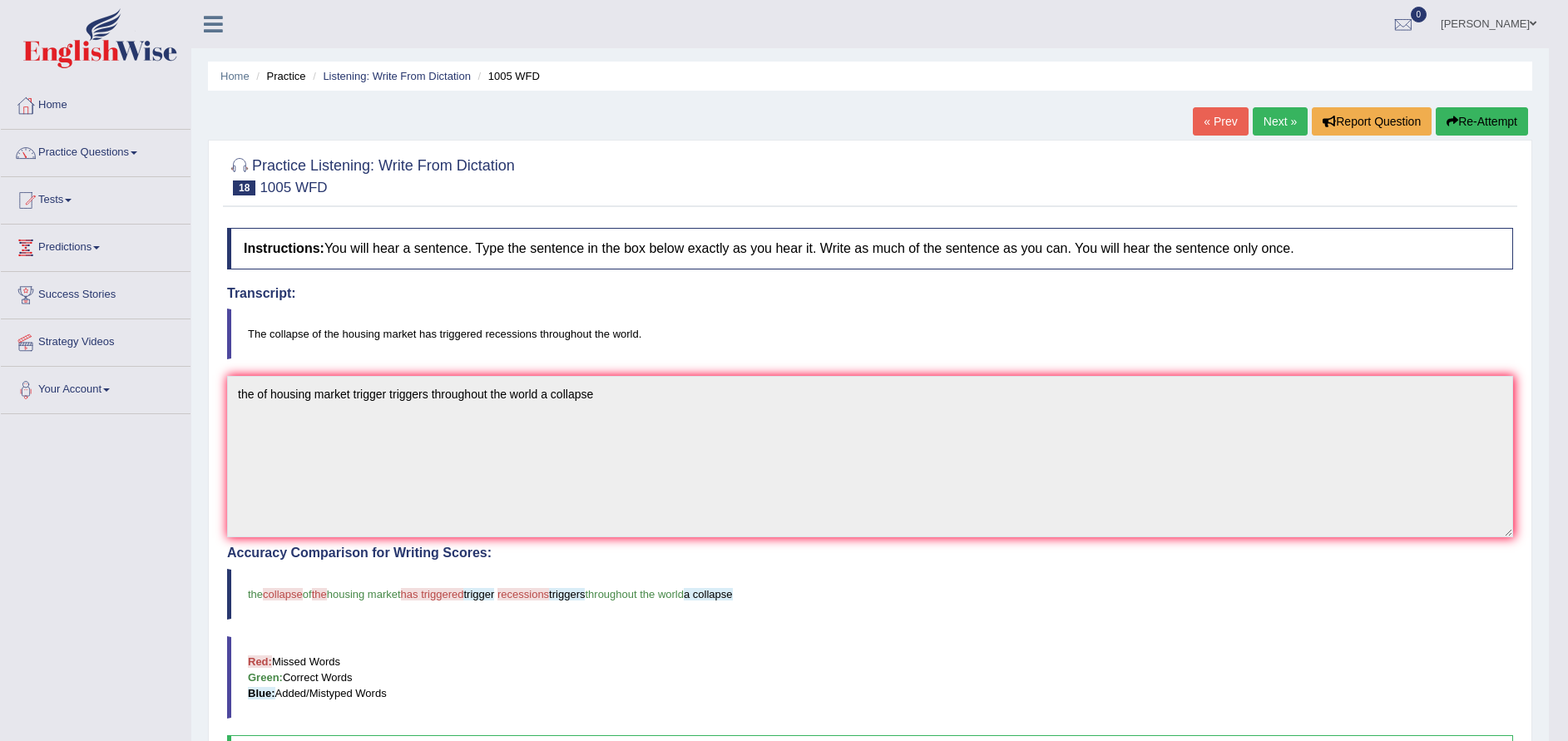
click at [1267, 131] on link "Next »" at bounding box center [1280, 121] width 55 height 28
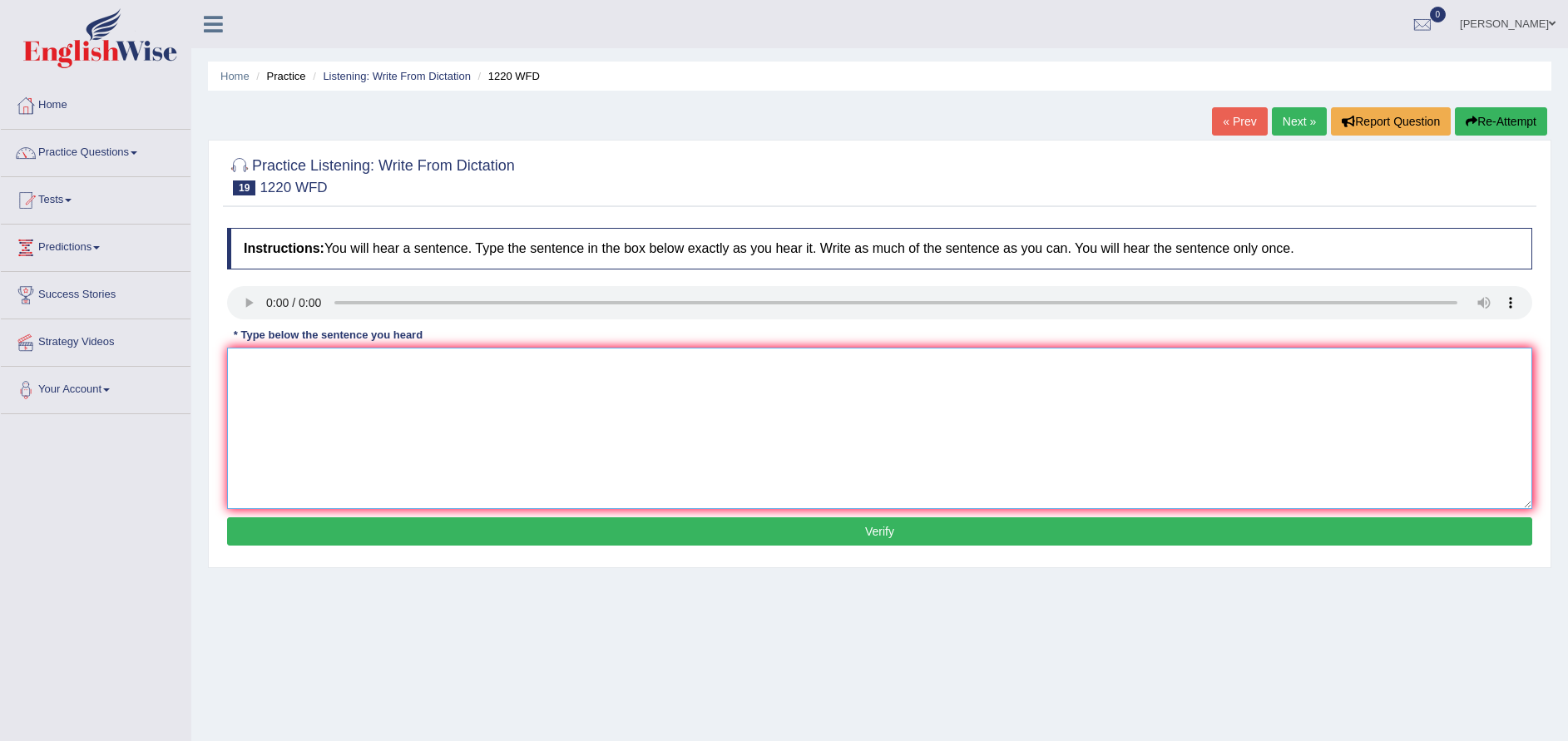
click at [636, 413] on textarea at bounding box center [880, 428] width 1305 height 161
type textarea "we were are more able to accomodate the students than previously"
click at [893, 528] on button "Verify" at bounding box center [880, 532] width 1305 height 28
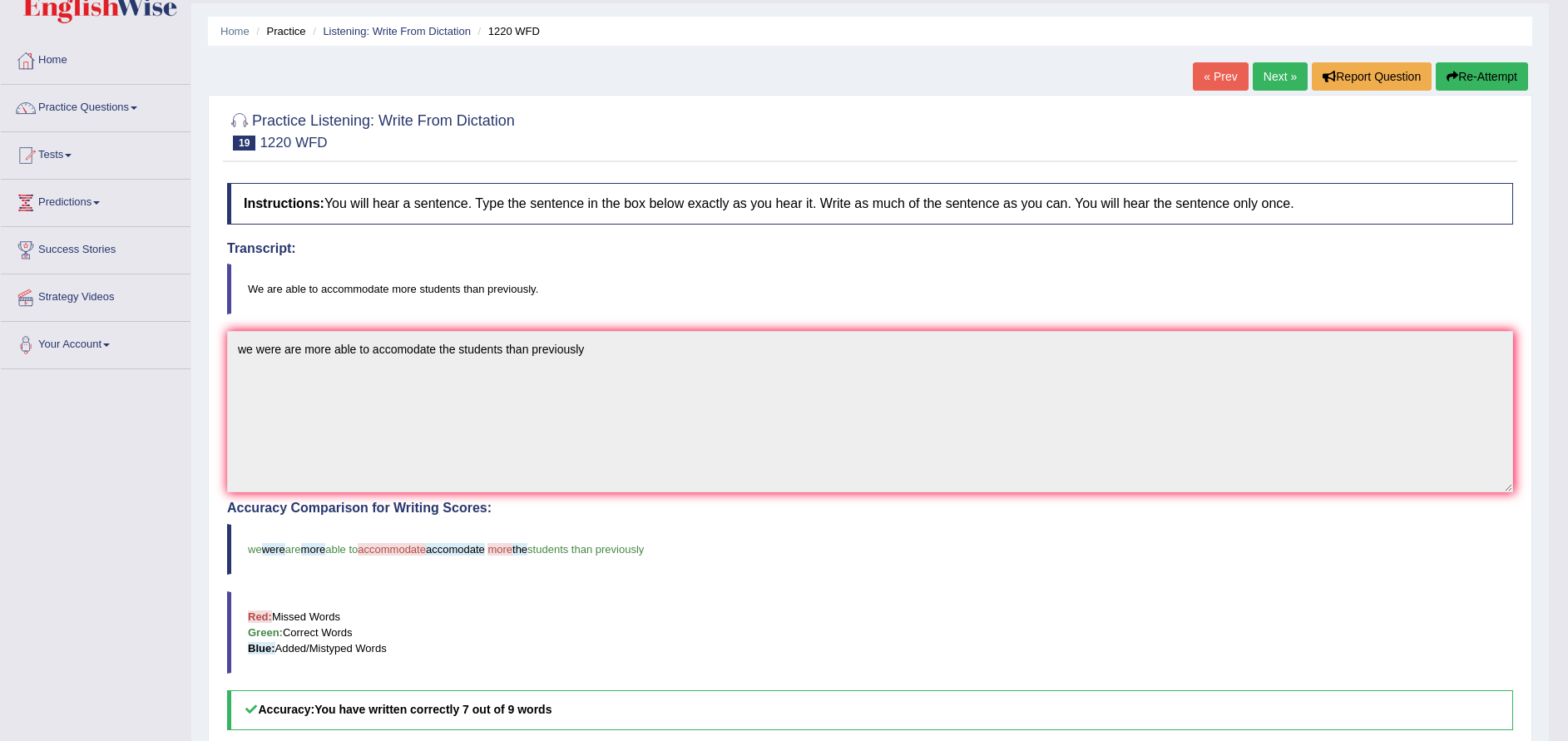
scroll to position [46, 0]
click at [1281, 82] on link "Next »" at bounding box center [1280, 76] width 55 height 28
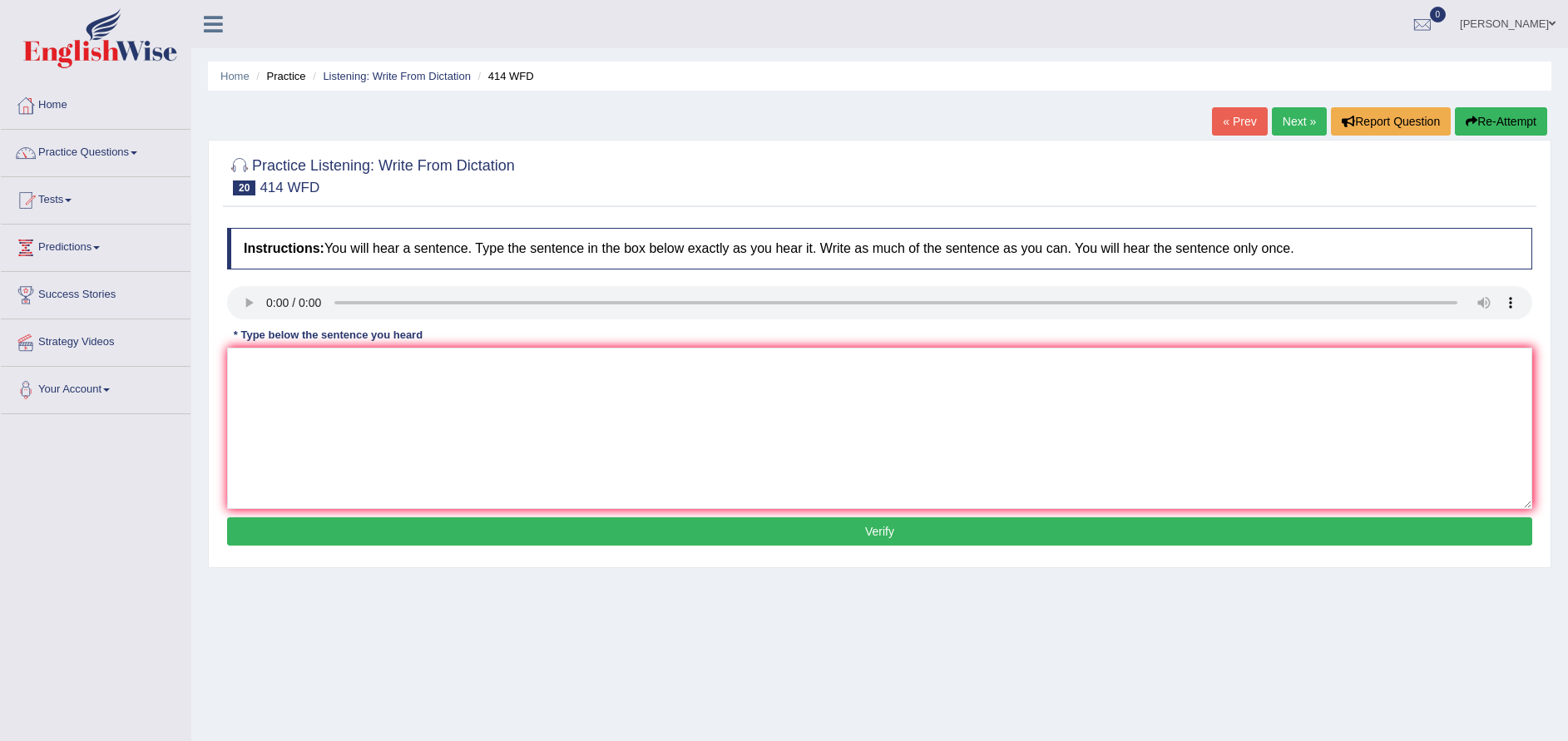
click at [234, 332] on div "* Type below the sentence you heard" at bounding box center [329, 335] width 202 height 16
click at [651, 405] on textarea at bounding box center [880, 428] width 1305 height 161
type textarea "the leading company change changed the policy after the change of the policies …"
click at [740, 544] on button "Verify" at bounding box center [880, 532] width 1305 height 28
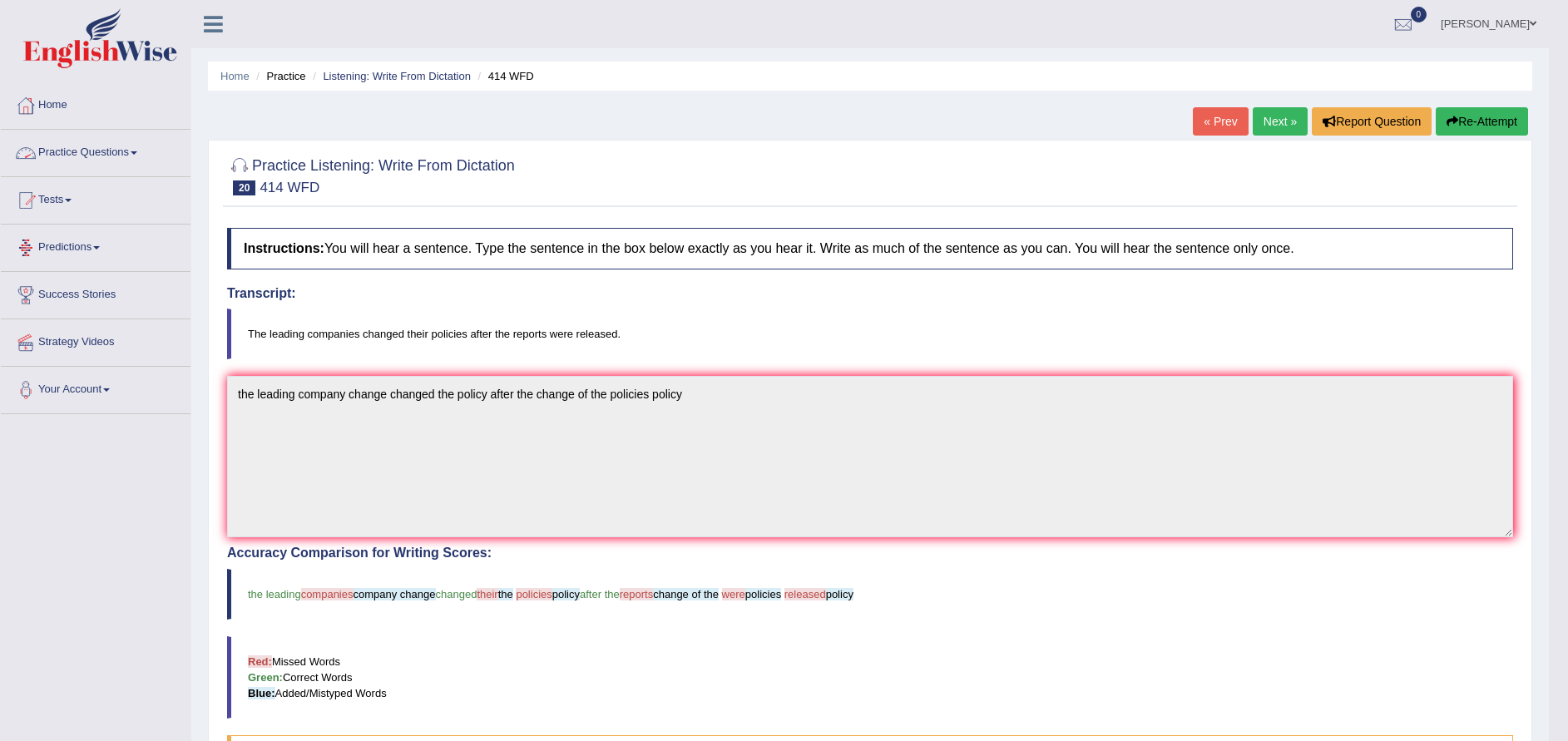
click at [104, 155] on link "Practice Questions" at bounding box center [95, 151] width 190 height 42
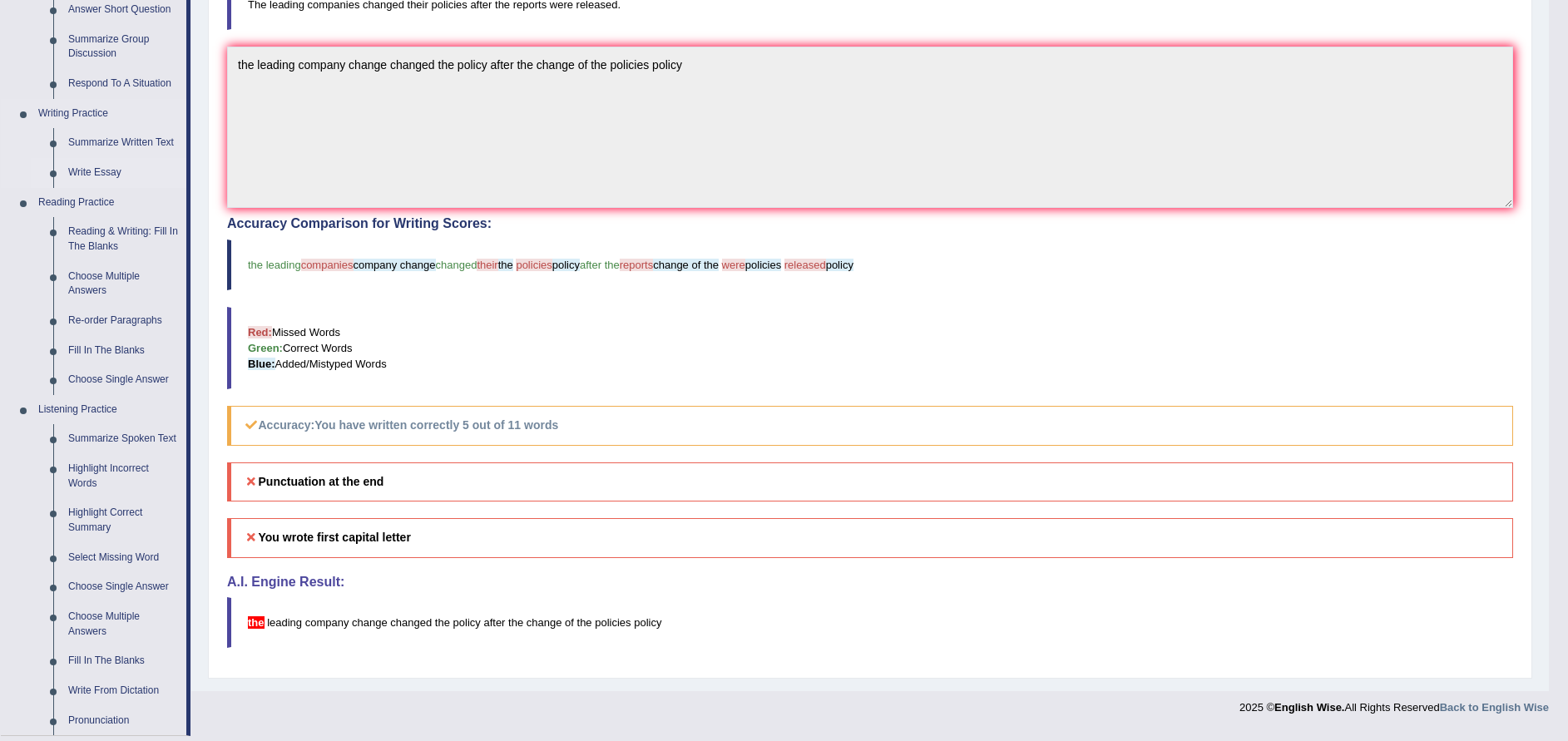
scroll to position [370, 0]
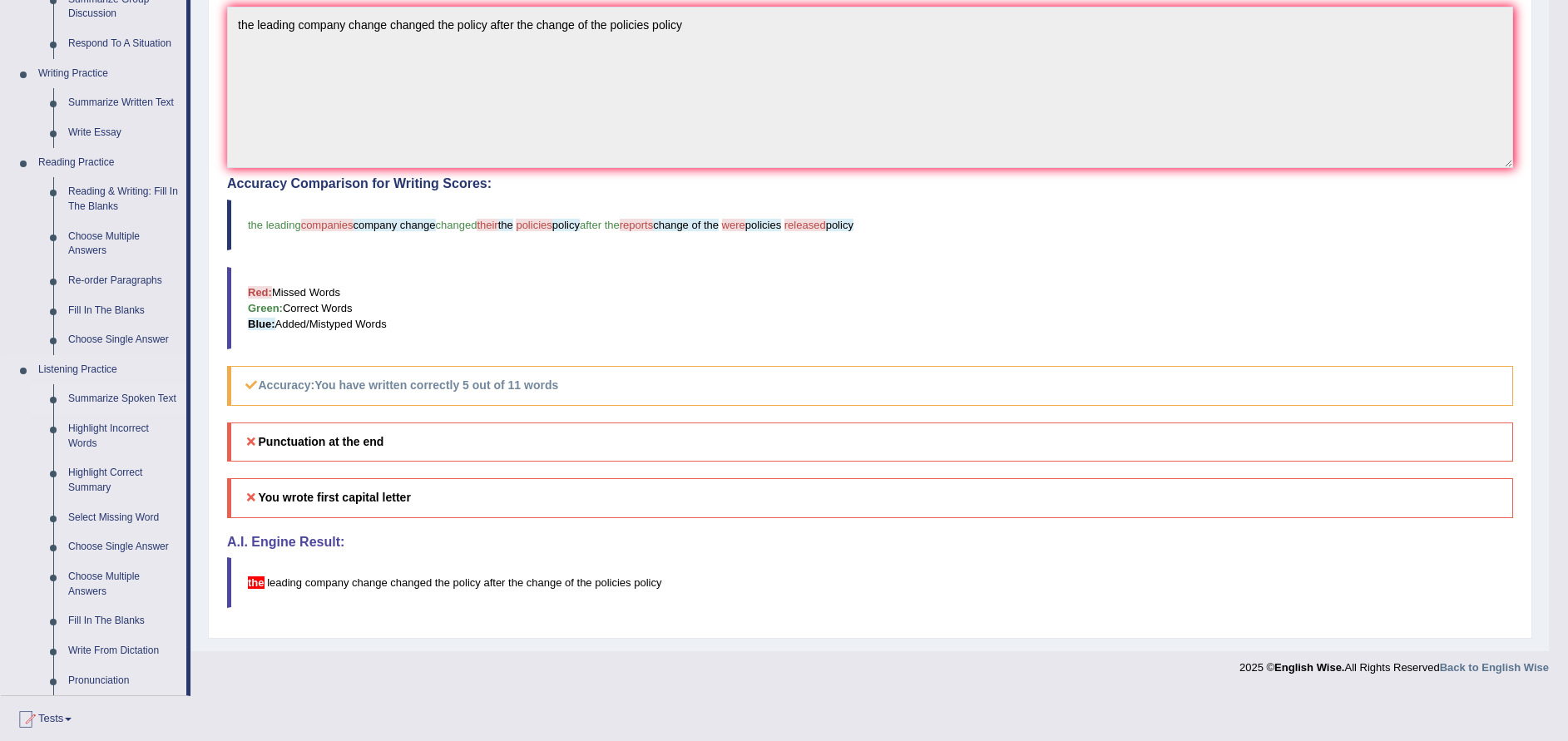
click at [149, 402] on link "Summarize Spoken Text" at bounding box center [124, 400] width 125 height 30
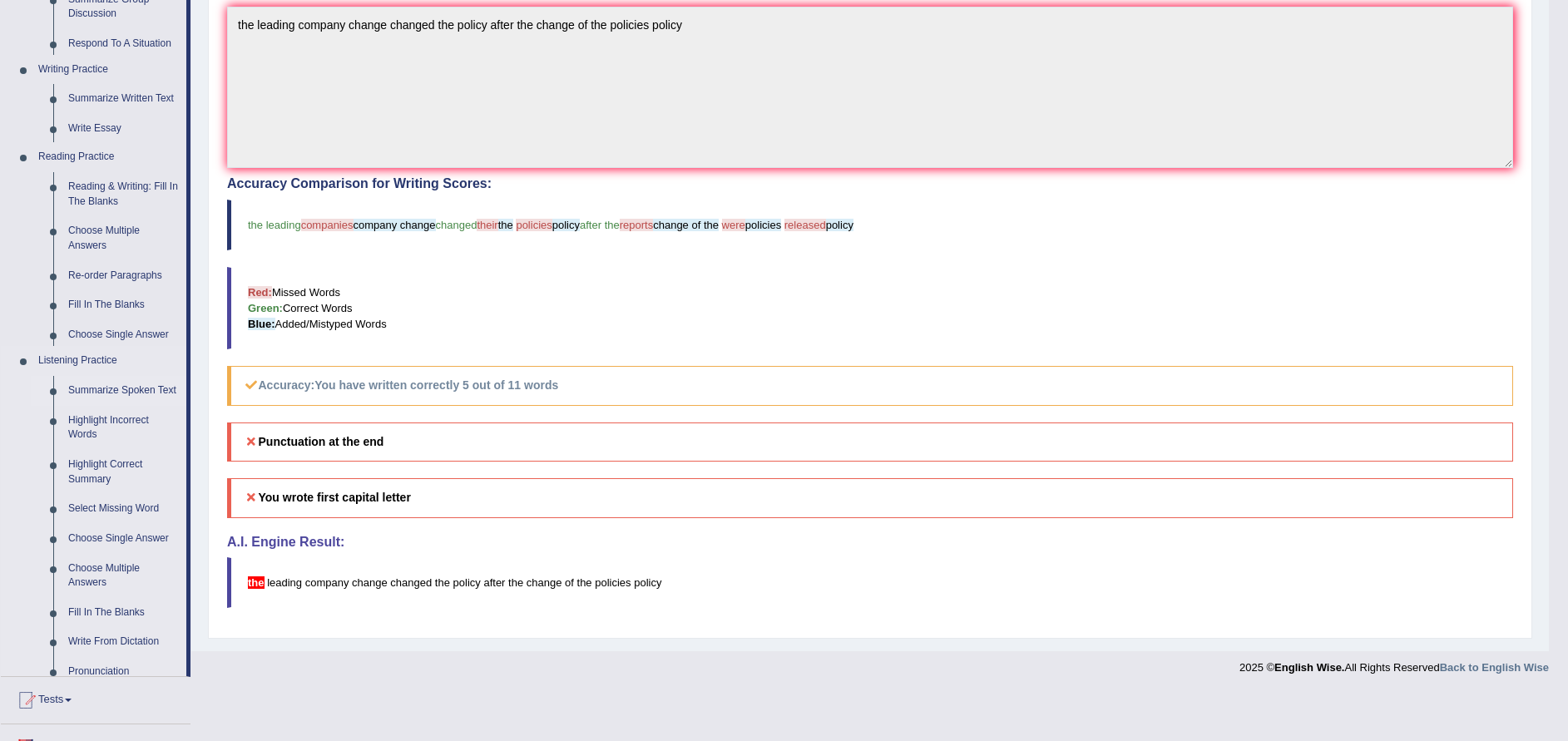
scroll to position [321, 0]
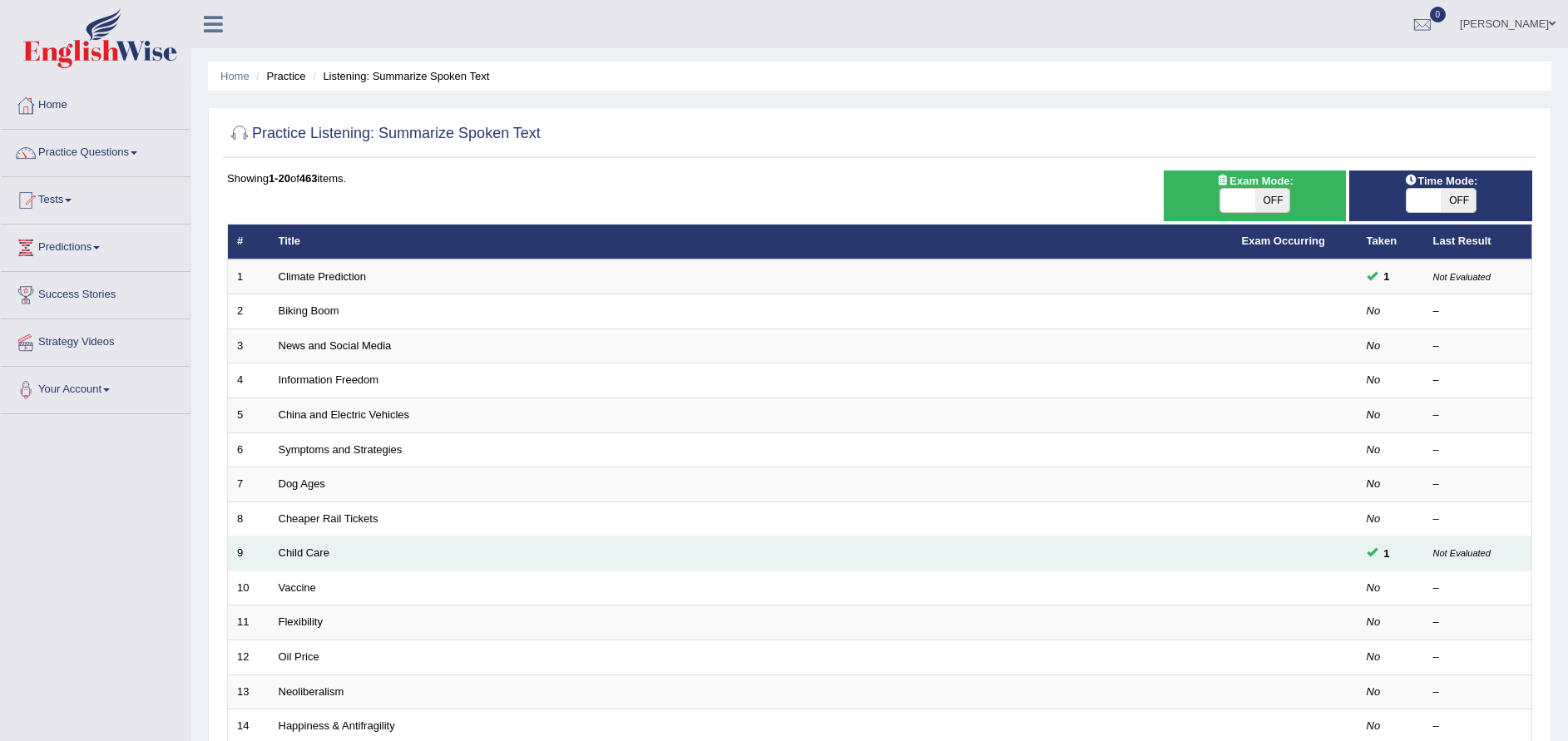
scroll to position [360, 0]
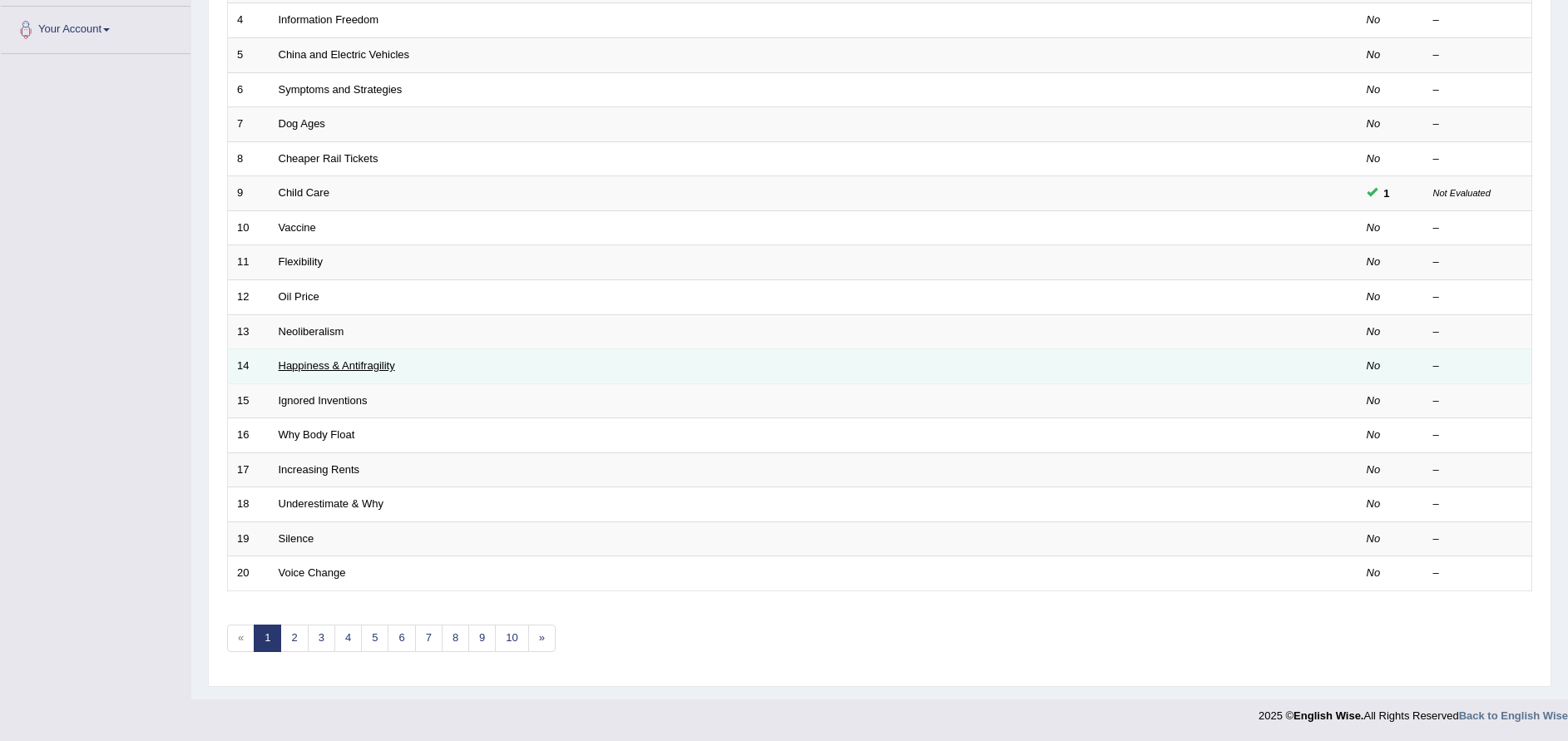
click at [338, 365] on link "Happiness & Antifragility" at bounding box center [336, 365] width 116 height 13
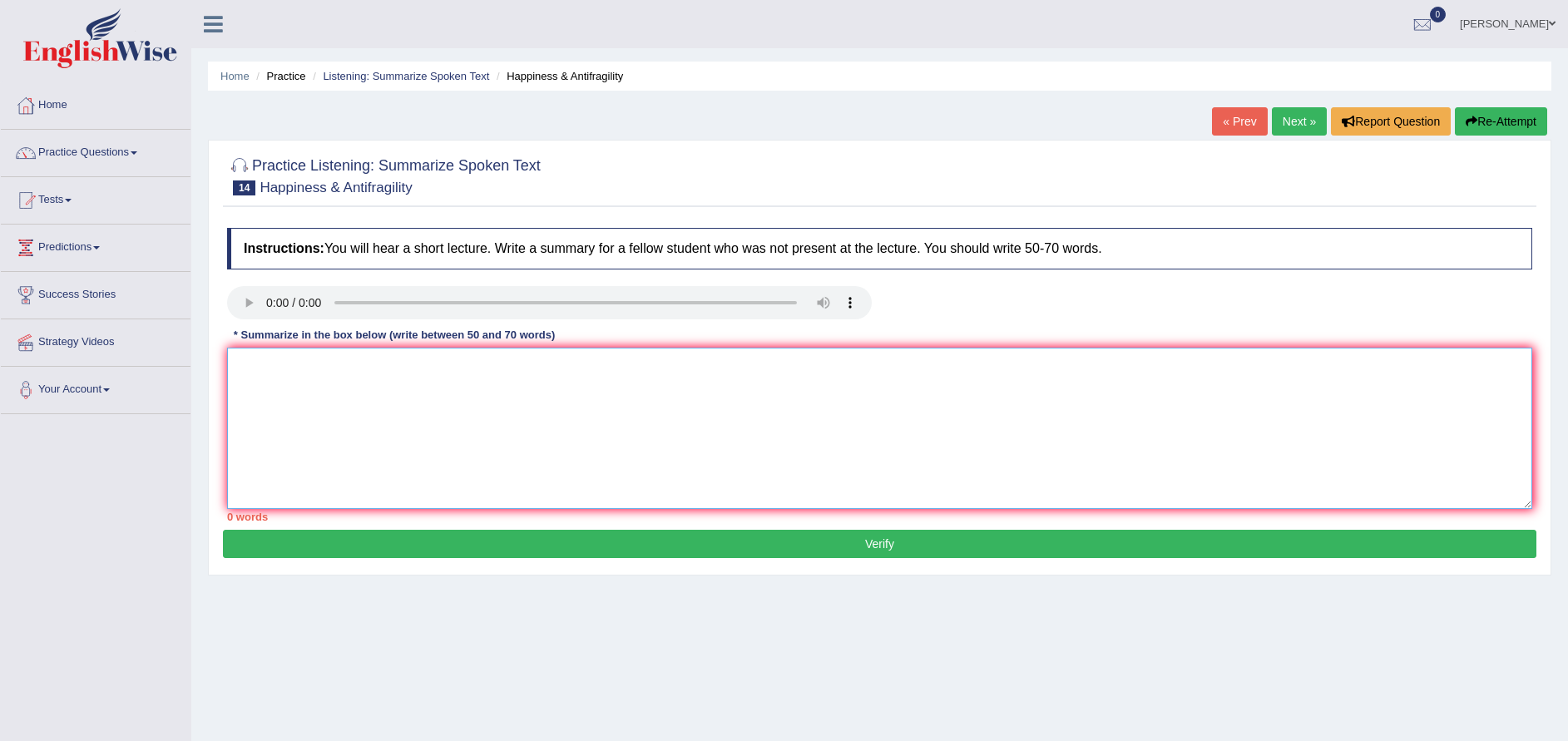
click at [297, 409] on textarea at bounding box center [880, 428] width 1305 height 161
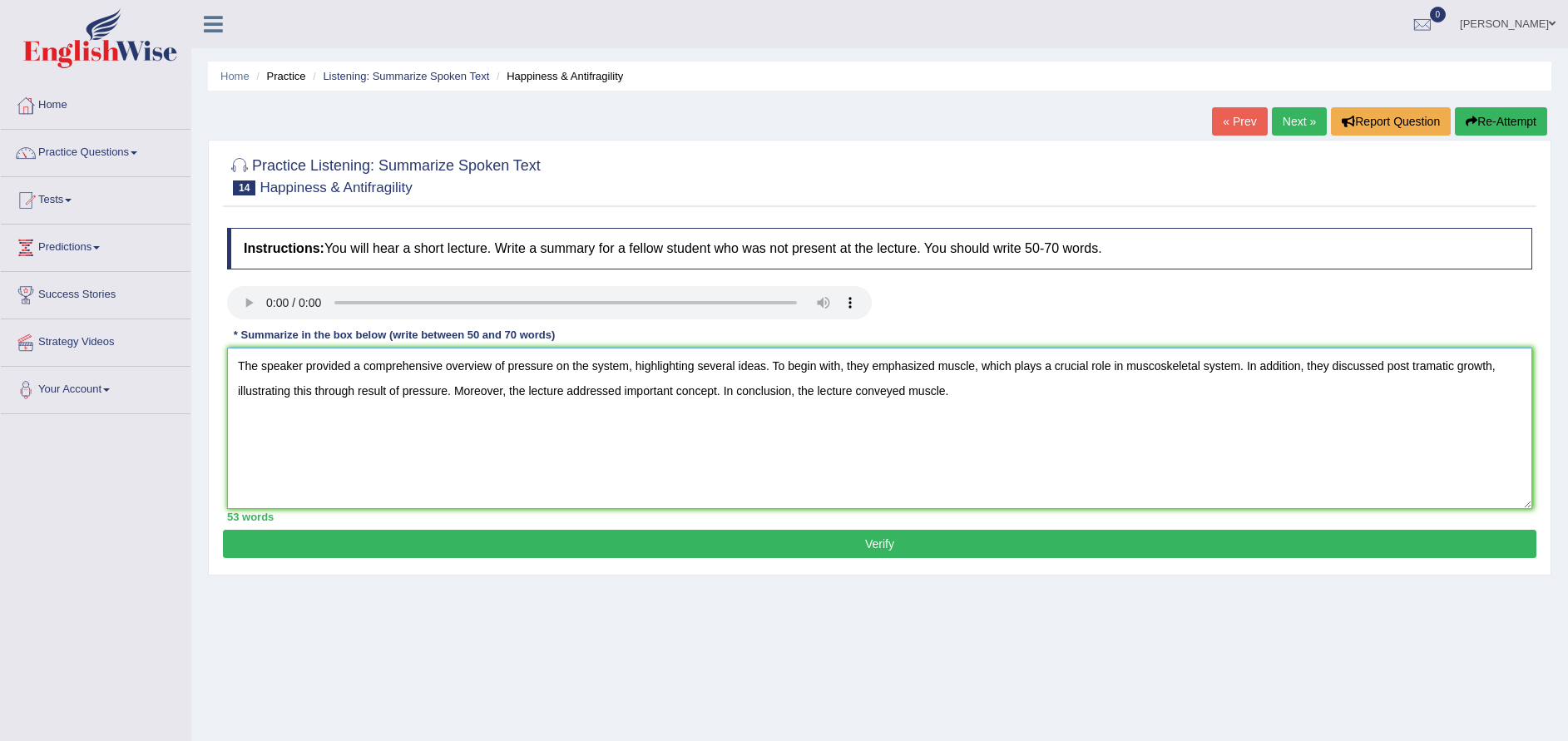
type textarea "The speaker provided a comprehensive overview of pressure on the system, highli…"
click at [804, 537] on button "Verify" at bounding box center [880, 544] width 1314 height 28
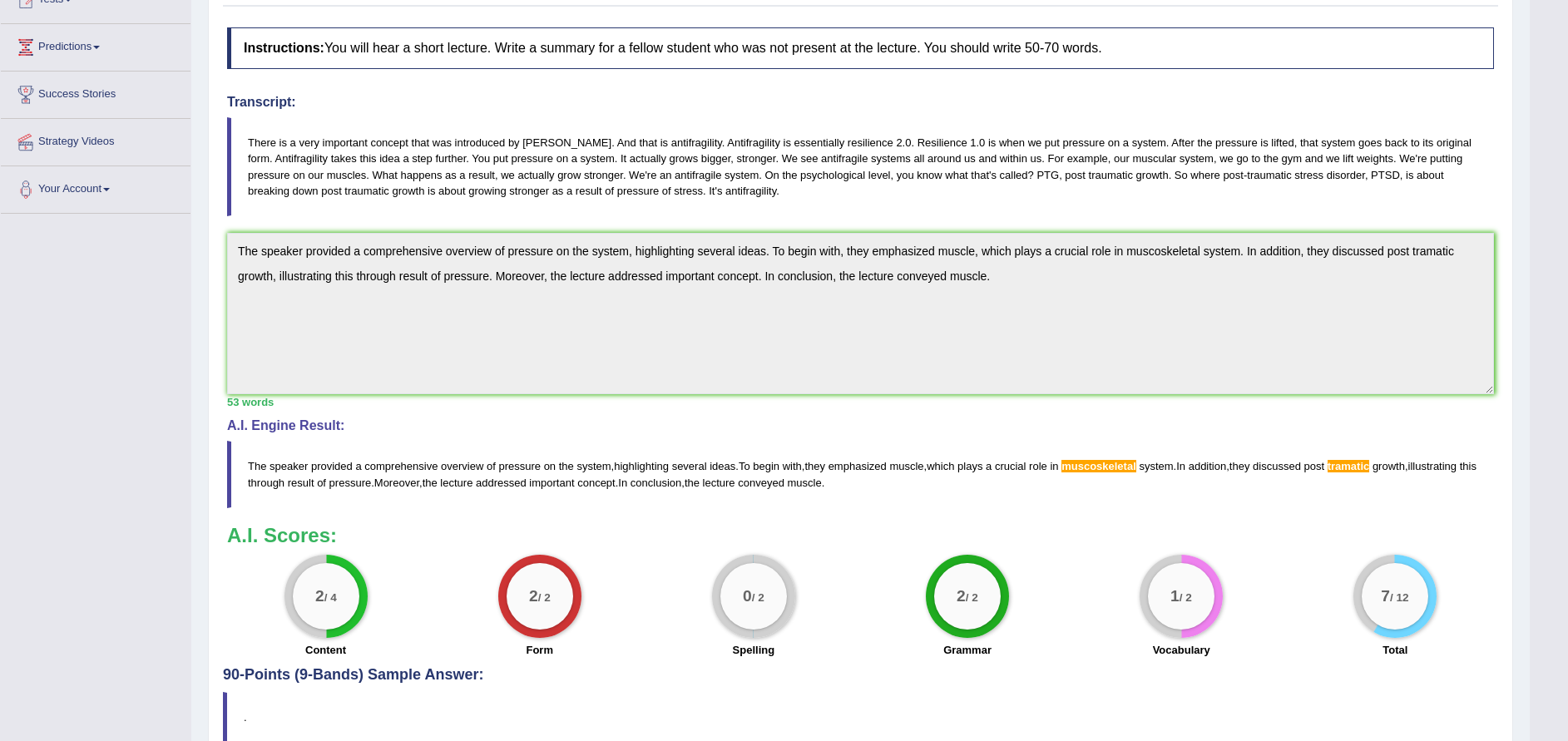
scroll to position [203, 0]
